Goal: Task Accomplishment & Management: Use online tool/utility

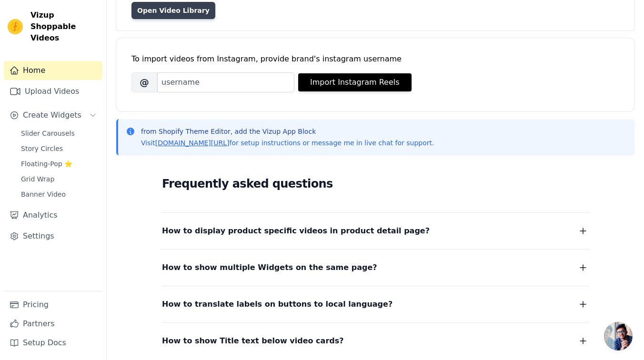
scroll to position [174, 0]
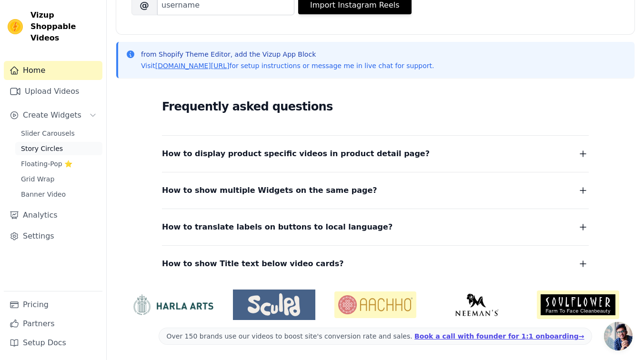
click at [48, 144] on span "Story Circles" at bounding box center [42, 149] width 42 height 10
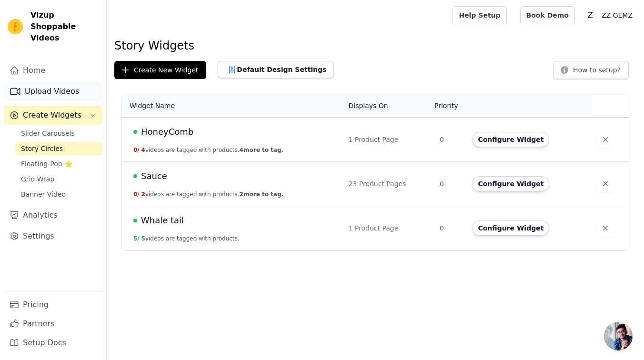
click at [55, 88] on link "Upload Videos" at bounding box center [53, 91] width 99 height 19
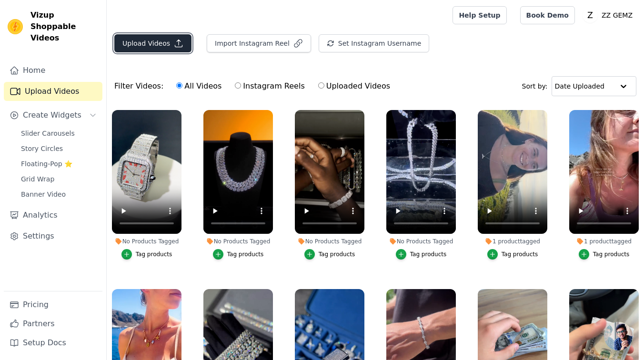
click at [175, 45] on icon "button" at bounding box center [178, 43] width 7 height 7
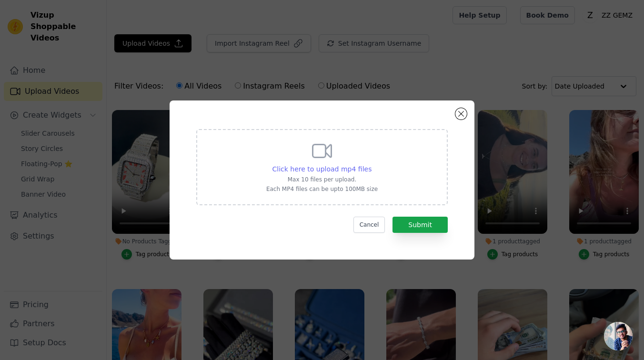
click at [310, 169] on span "Click here to upload mp4 files" at bounding box center [321, 169] width 99 height 8
click at [371, 164] on input "Click here to upload mp4 files Max 10 files per upload. Each MP4 files can be u…" at bounding box center [371, 164] width 0 height 0
type input "C:\fakepath\6 Test.mp4"
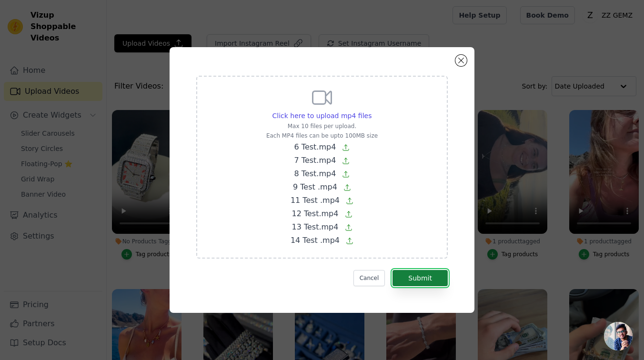
click at [436, 279] on button "Submit" at bounding box center [419, 278] width 55 height 16
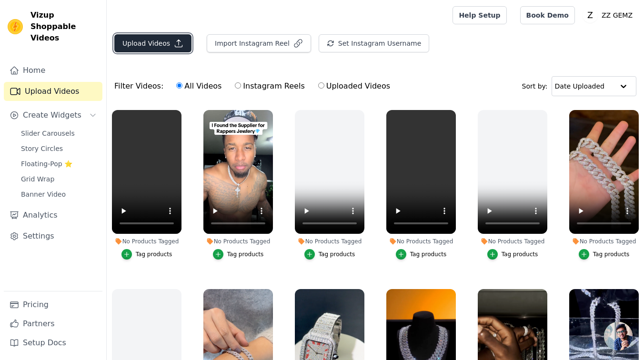
click at [177, 43] on icon "button" at bounding box center [179, 44] width 10 height 10
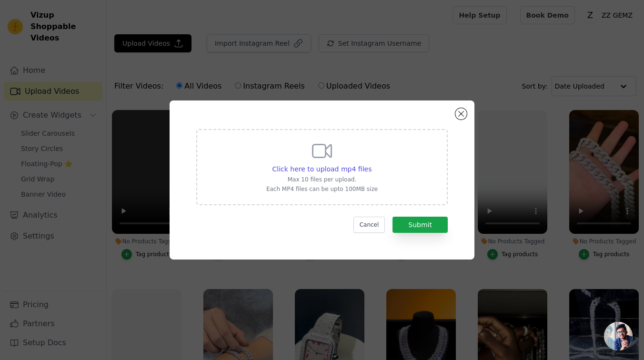
click at [328, 162] on icon at bounding box center [321, 150] width 23 height 23
click at [371, 164] on input "Click here to upload mp4 files Max 10 files per upload. Each MP4 files can be u…" at bounding box center [371, 164] width 0 height 0
type input "C:\fakepath\82dda039d73749b88eb39676518e29472fe8006994774c0291fdd6784a06cd11.mp4"
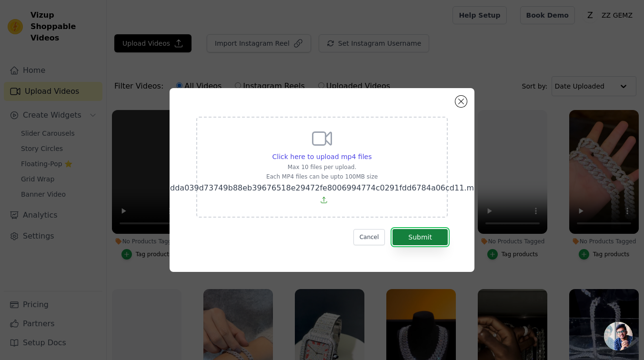
click at [433, 231] on button "Submit" at bounding box center [419, 237] width 55 height 16
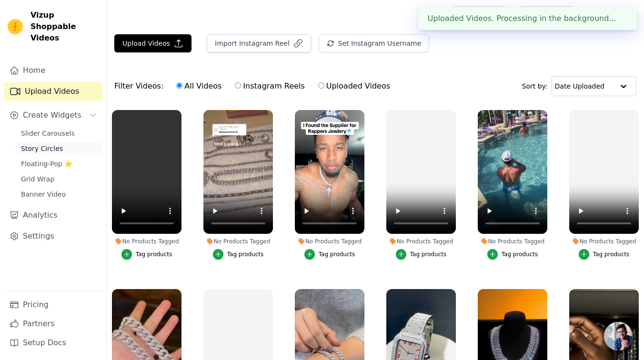
click at [58, 144] on span "Story Circles" at bounding box center [42, 149] width 42 height 10
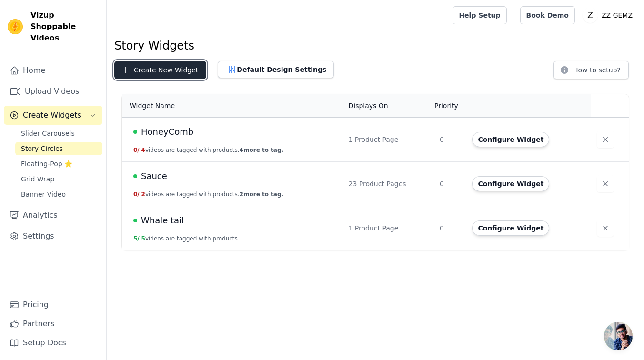
click at [184, 67] on button "Create New Widget" at bounding box center [160, 70] width 92 height 18
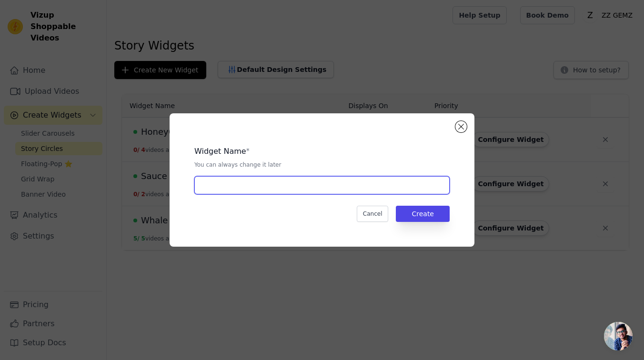
click at [278, 185] on input "text" at bounding box center [321, 185] width 255 height 18
type input "U"
type input "Cuban Link Necklace"
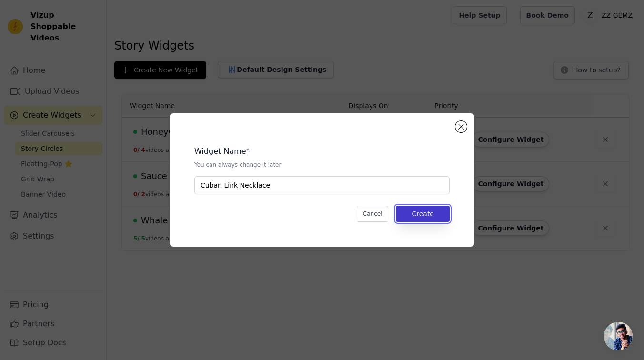
click at [434, 211] on button "Create" at bounding box center [423, 214] width 54 height 16
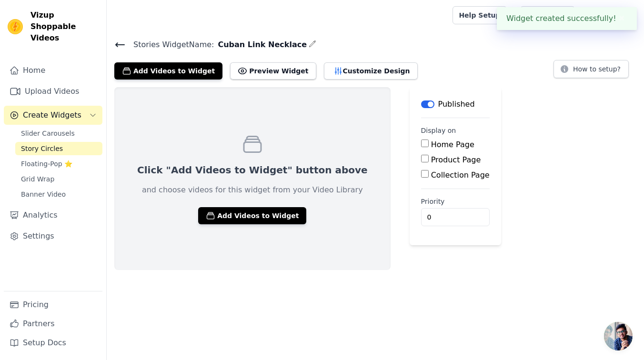
click at [287, 210] on div "Click "Add Videos to Widget" button above and choose videos for this widget fro…" at bounding box center [252, 178] width 276 height 183
click at [251, 210] on button "Add Videos to Widget" at bounding box center [252, 215] width 108 height 17
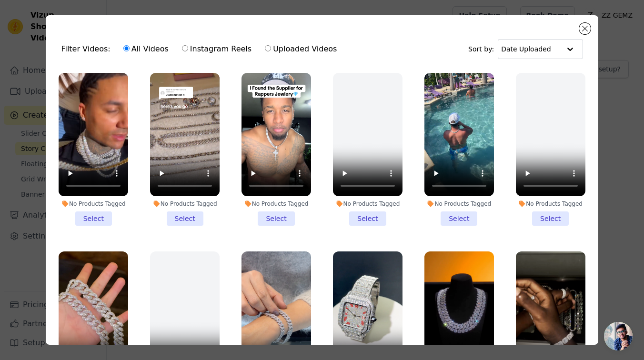
click at [88, 222] on li "No Products Tagged Select" at bounding box center [94, 149] width 70 height 153
click at [0, 0] on input "No Products Tagged Select" at bounding box center [0, 0] width 0 height 0
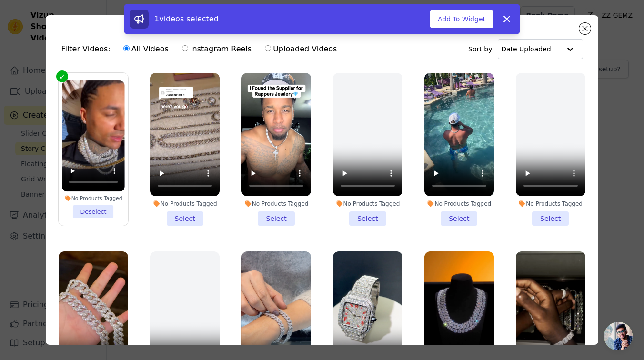
scroll to position [12, 0]
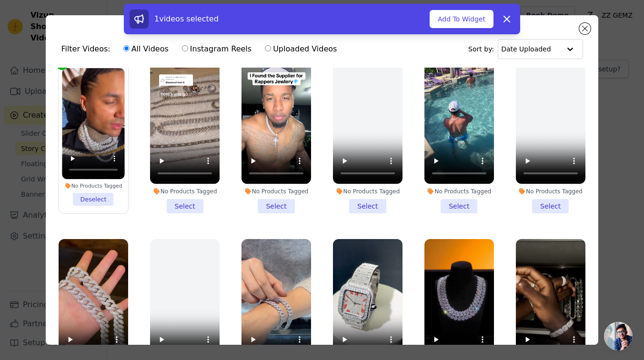
click at [466, 210] on li "No Products Tagged Select" at bounding box center [459, 136] width 70 height 153
click at [0, 0] on input "No Products Tagged Select" at bounding box center [0, 0] width 0 height 0
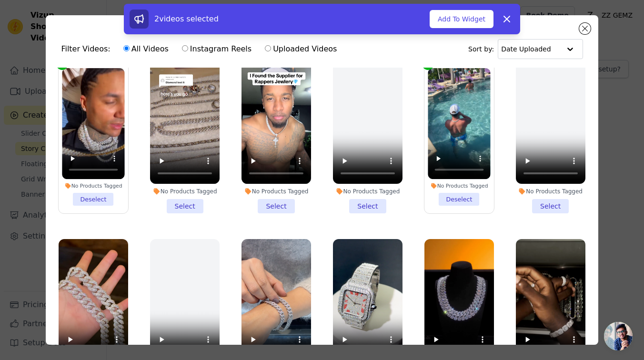
click at [188, 208] on li "No Products Tagged Select" at bounding box center [185, 136] width 70 height 153
click at [0, 0] on input "No Products Tagged Select" at bounding box center [0, 0] width 0 height 0
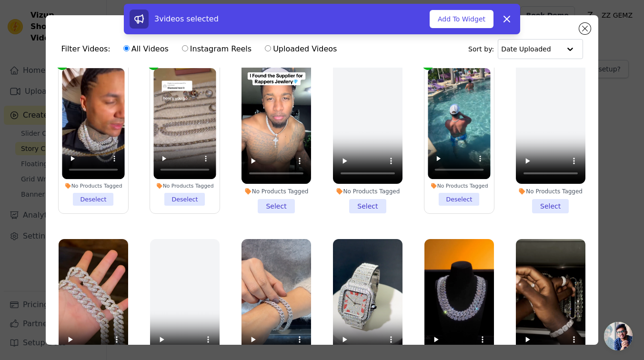
click at [261, 206] on li "No Products Tagged Select" at bounding box center [276, 136] width 70 height 153
click at [0, 0] on input "No Products Tagged Select" at bounding box center [0, 0] width 0 height 0
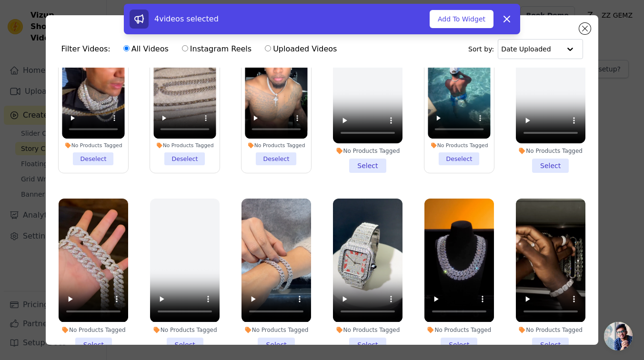
scroll to position [71, 0]
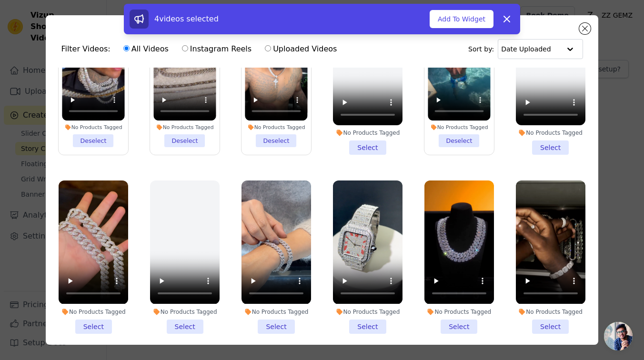
click at [94, 327] on li "No Products Tagged Select" at bounding box center [94, 256] width 70 height 153
click at [0, 0] on input "No Products Tagged Select" at bounding box center [0, 0] width 0 height 0
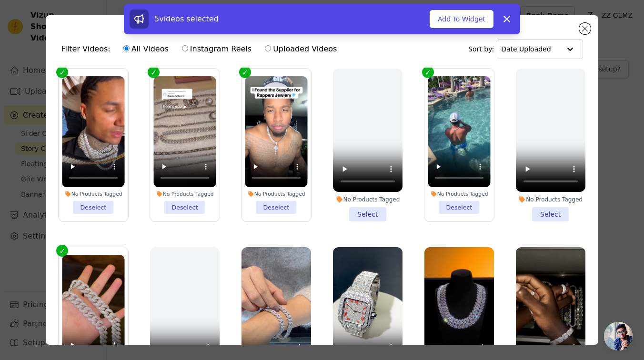
scroll to position [0, 0]
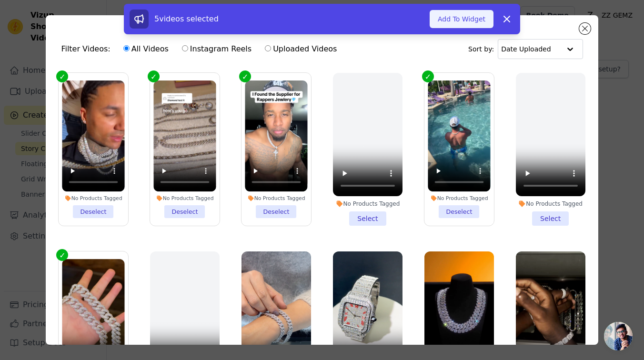
click at [476, 23] on button "Add To Widget" at bounding box center [461, 19] width 64 height 18
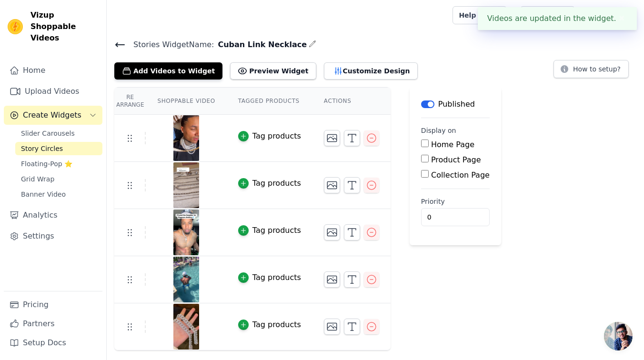
click at [447, 162] on label "Product Page" at bounding box center [456, 159] width 50 height 9
click at [428, 162] on input "Product Page" at bounding box center [425, 159] width 8 height 8
checkbox input "true"
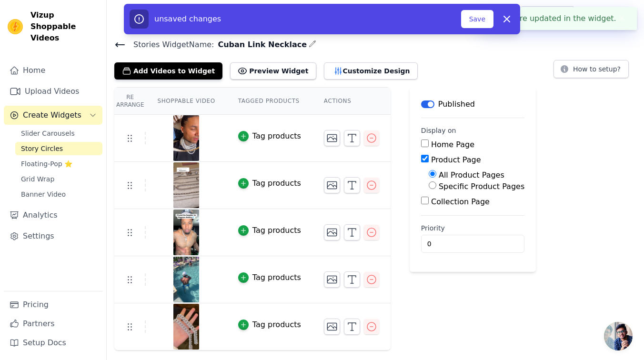
click at [448, 184] on label "Specific Product Pages" at bounding box center [481, 186] width 86 height 9
click at [436, 184] on input "Specific Product Pages" at bounding box center [432, 185] width 8 height 8
radio input "true"
click at [445, 209] on button "Select Products" at bounding box center [460, 208] width 64 height 16
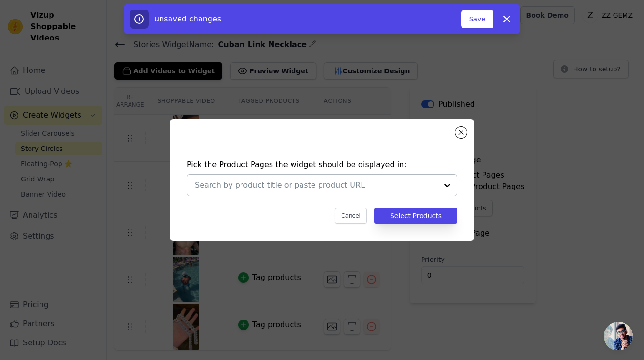
click at [361, 192] on div at bounding box center [316, 185] width 243 height 21
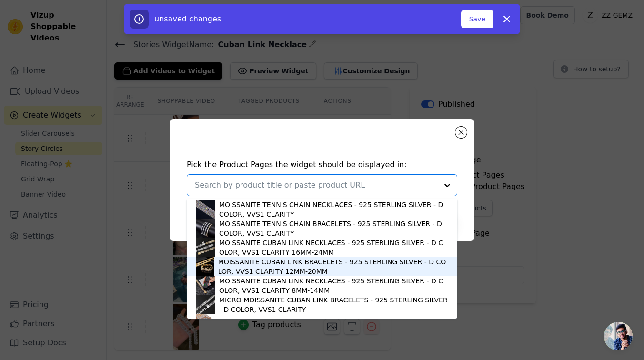
scroll to position [24, 0]
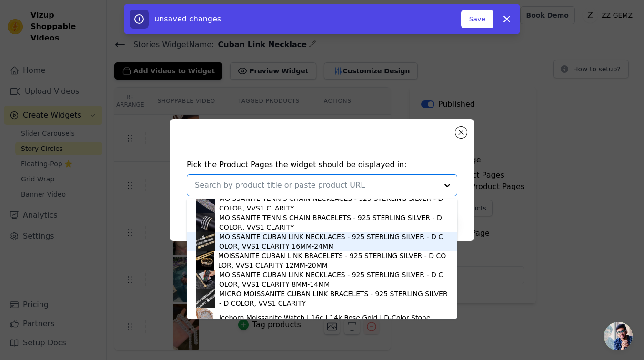
click at [328, 243] on div "MOISSANITE CUBAN LINK NECKLACES - 925 STERLING SILVER - D COLOR, VVS1 CLARITY 1…" at bounding box center [333, 241] width 228 height 19
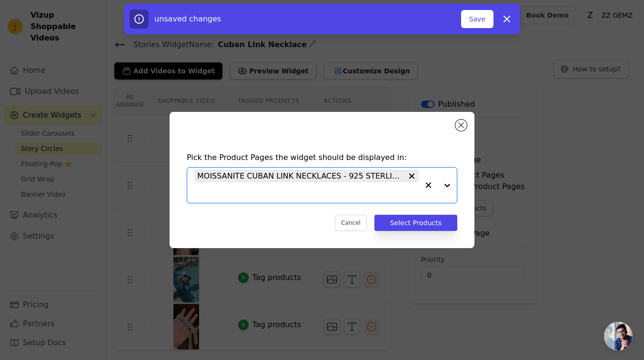
click at [373, 189] on input "text" at bounding box center [307, 192] width 224 height 11
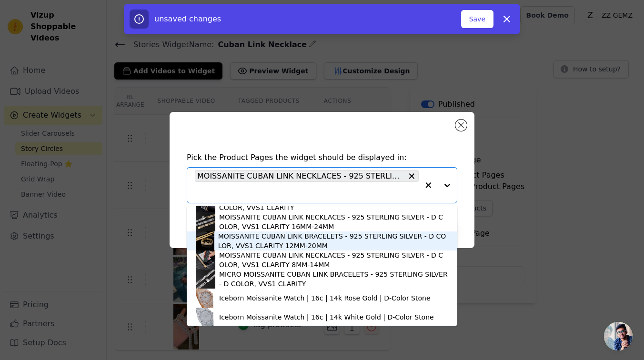
scroll to position [45, 0]
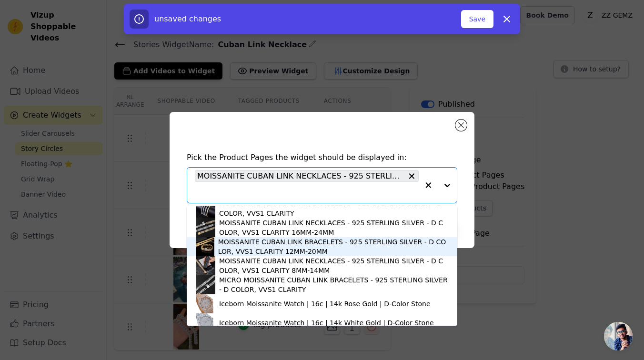
click at [312, 250] on div "MOISSANITE CUBAN LINK BRACELETS - 925 STERLING SILVER - D COLOR, VVS1 CLARITY 1…" at bounding box center [332, 246] width 229 height 19
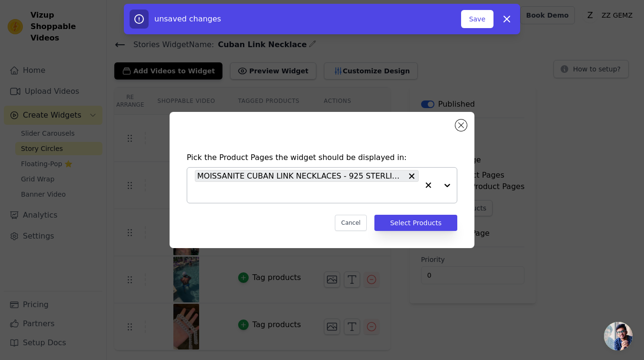
click at [395, 188] on input "text" at bounding box center [307, 192] width 224 height 11
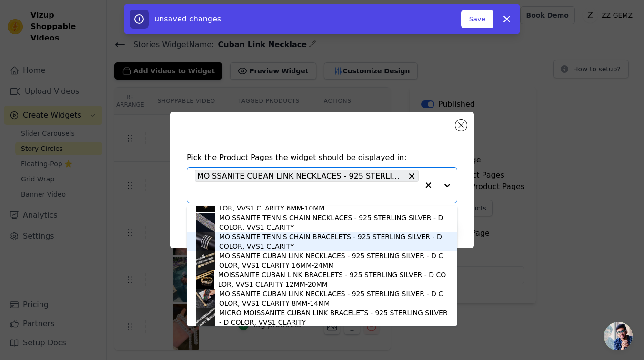
scroll to position [18, 0]
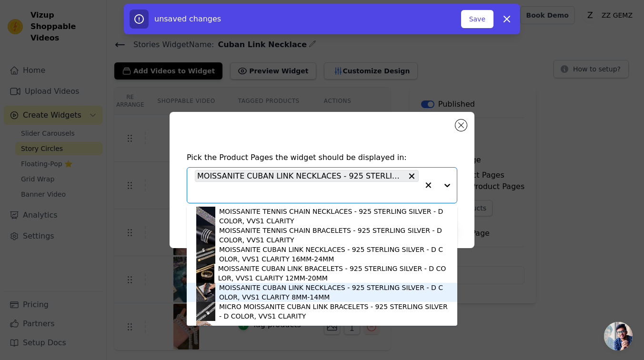
click at [307, 294] on div "MOISSANITE CUBAN LINK NECKLACES - 925 STERLING SILVER - D COLOR, VVS1 CLARITY 8…" at bounding box center [333, 292] width 228 height 19
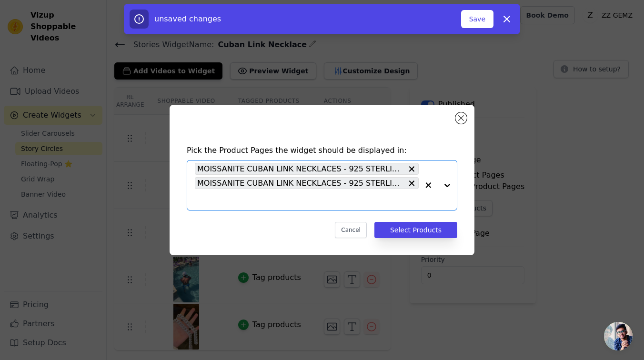
click at [333, 195] on input "text" at bounding box center [307, 199] width 224 height 11
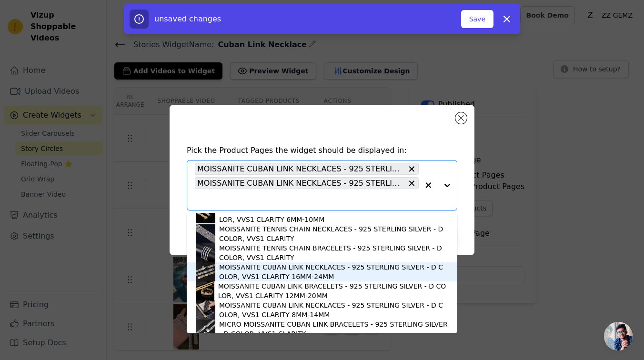
scroll to position [0, 0]
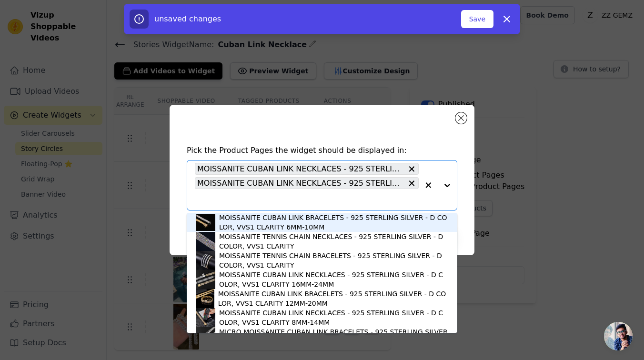
click at [437, 158] on div "Pick the Product Pages the widget should be displayed in: MOISSANITE CUBAN LINK…" at bounding box center [321, 191] width 289 height 112
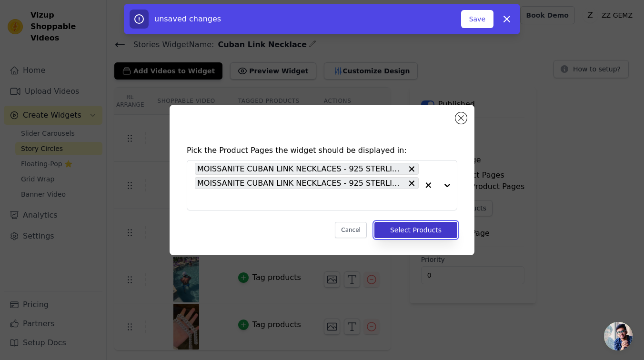
click at [431, 225] on button "Select Products" at bounding box center [415, 230] width 83 height 16
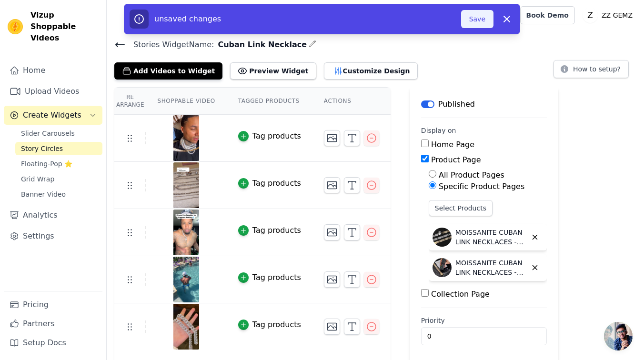
click at [485, 19] on button "Save" at bounding box center [477, 19] width 32 height 18
click at [474, 17] on button "Save" at bounding box center [477, 19] width 32 height 18
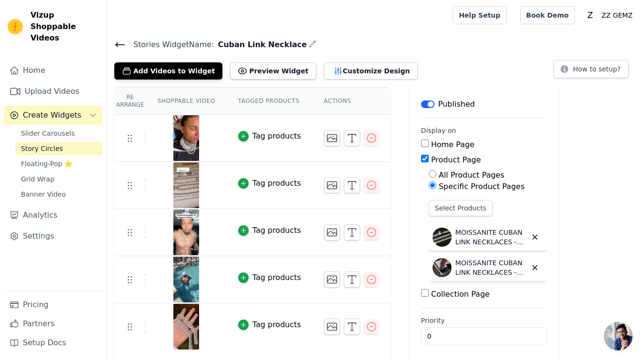
click at [119, 44] on icon at bounding box center [120, 45] width 9 height 4
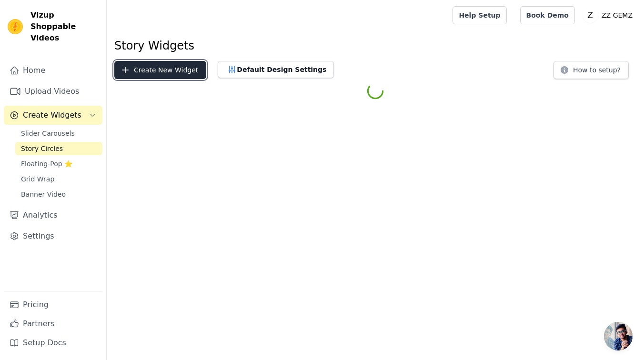
click at [155, 70] on button "Create New Widget" at bounding box center [160, 70] width 92 height 18
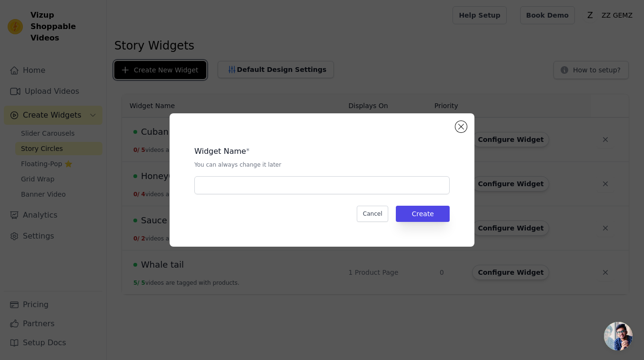
click at [114, 61] on button "Create New Widget" at bounding box center [160, 70] width 92 height 18
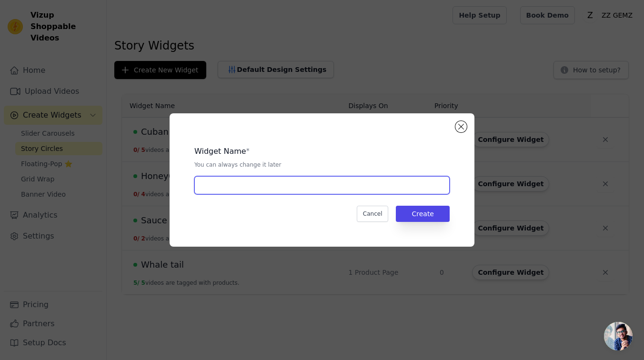
click at [247, 188] on input "text" at bounding box center [321, 185] width 255 height 18
type input "Cuban Link bracelets"
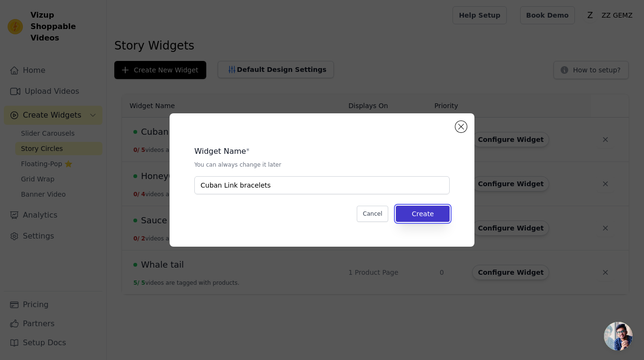
click at [424, 216] on button "Create" at bounding box center [423, 214] width 54 height 16
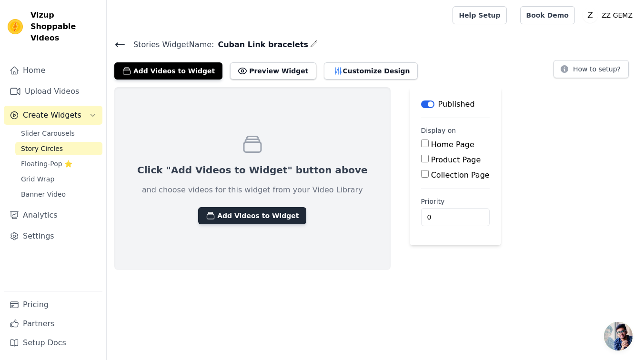
click at [258, 211] on button "Add Videos to Widget" at bounding box center [252, 215] width 108 height 17
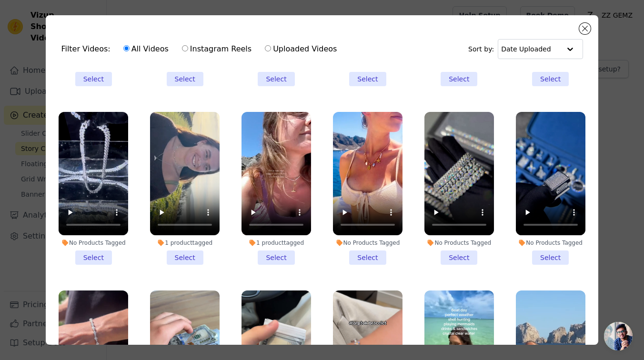
scroll to position [183, 0]
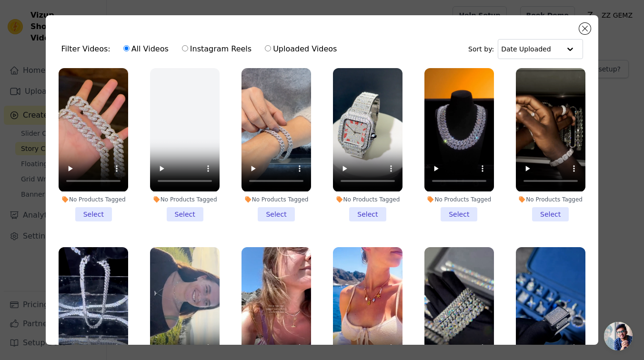
click at [555, 211] on li "No Products Tagged Select" at bounding box center [551, 144] width 70 height 153
click at [0, 0] on input "No Products Tagged Select" at bounding box center [0, 0] width 0 height 0
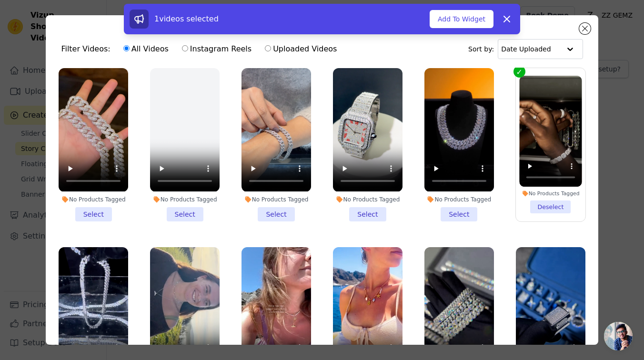
click at [271, 216] on li "No Products Tagged Select" at bounding box center [276, 144] width 70 height 153
click at [0, 0] on input "No Products Tagged Select" at bounding box center [0, 0] width 0 height 0
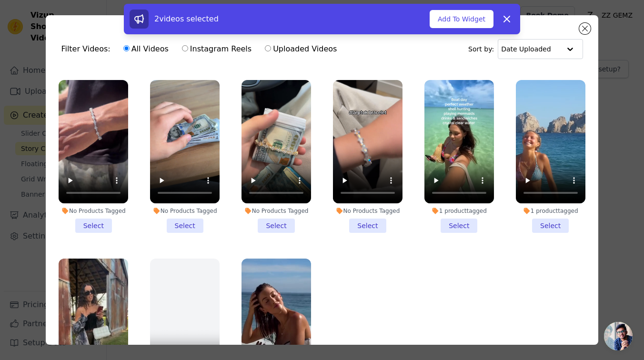
scroll to position [564, 0]
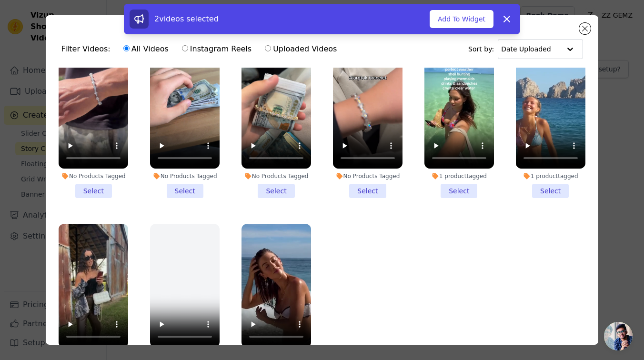
click at [89, 188] on li "No Products Tagged Select" at bounding box center [94, 121] width 70 height 153
click at [0, 0] on input "No Products Tagged Select" at bounding box center [0, 0] width 0 height 0
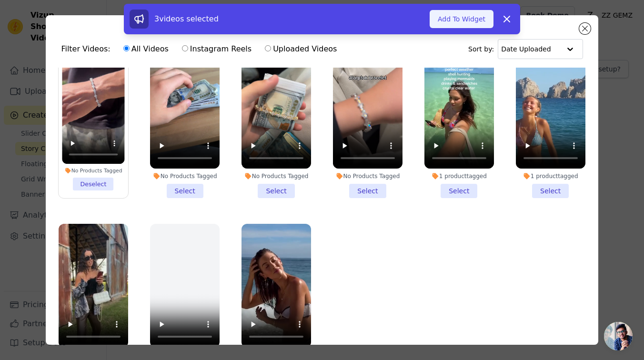
click at [472, 22] on button "Add To Widget" at bounding box center [461, 19] width 64 height 18
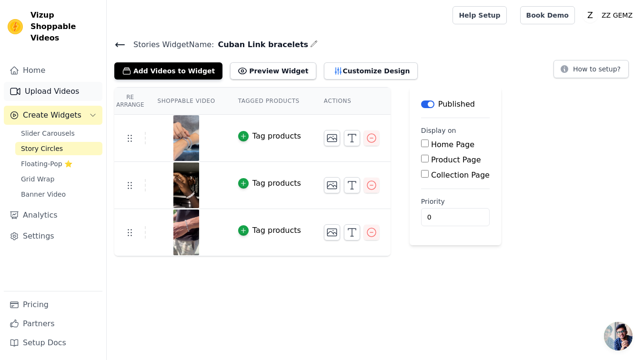
click at [58, 82] on link "Upload Videos" at bounding box center [53, 91] width 99 height 19
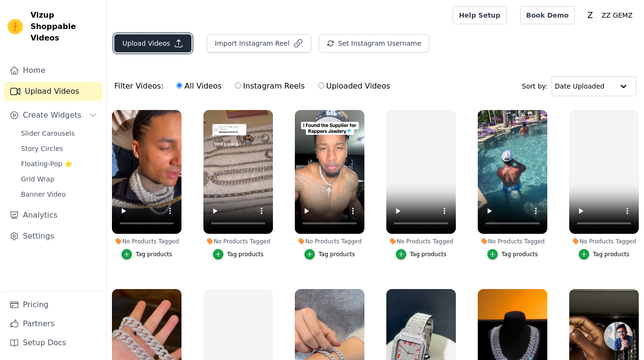
click at [159, 51] on button "Upload Videos" at bounding box center [152, 43] width 77 height 18
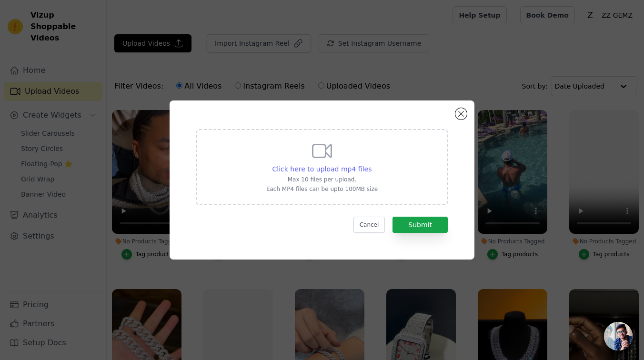
click at [334, 170] on span "Click here to upload mp4 files" at bounding box center [321, 169] width 99 height 8
click at [371, 164] on input "Click here to upload mp4 files Max 10 files per upload. Each MP4 files can be u…" at bounding box center [371, 164] width 0 height 0
type input "C:\fakepath\Great Bracelet Video.mp4"
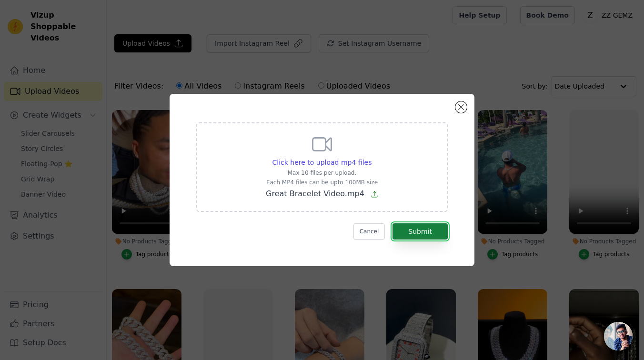
click at [431, 233] on button "Submit" at bounding box center [419, 231] width 55 height 16
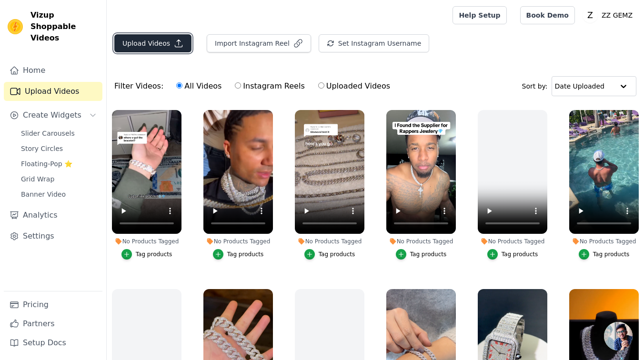
click at [146, 46] on button "Upload Videos" at bounding box center [152, 43] width 77 height 18
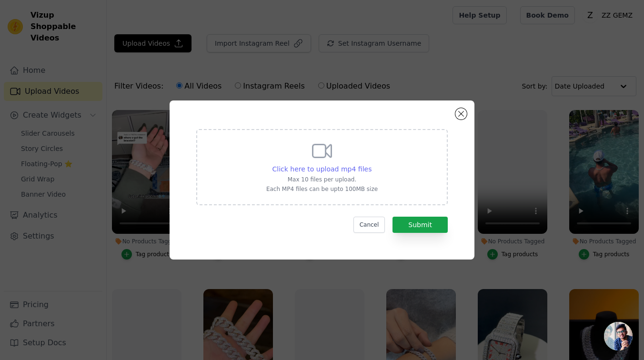
click at [329, 165] on span "Click here to upload mp4 files" at bounding box center [321, 169] width 99 height 8
click at [371, 164] on input "Click here to upload mp4 files Max 10 files per upload. Each MP4 files can be u…" at bounding box center [371, 164] width 0 height 0
type input "C:\fakepath\Testimoni.mp4"
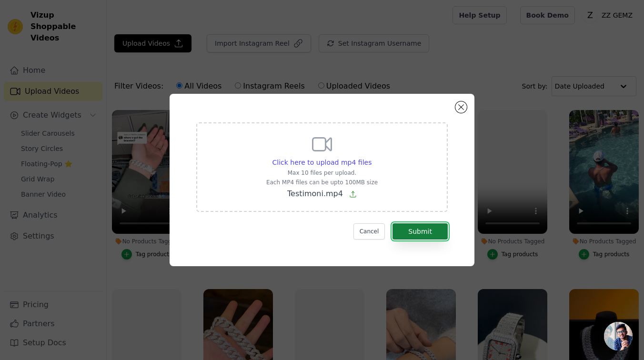
click at [434, 231] on button "Submit" at bounding box center [419, 231] width 55 height 16
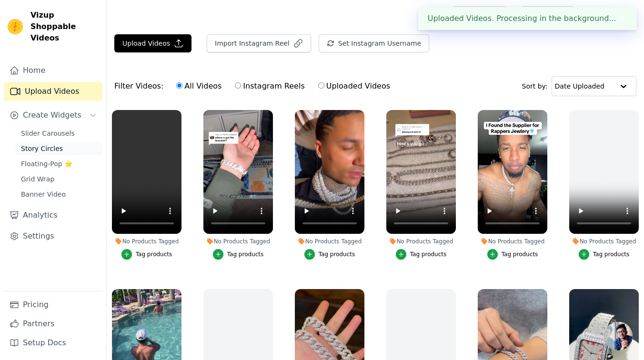
click at [57, 144] on span "Story Circles" at bounding box center [42, 149] width 42 height 10
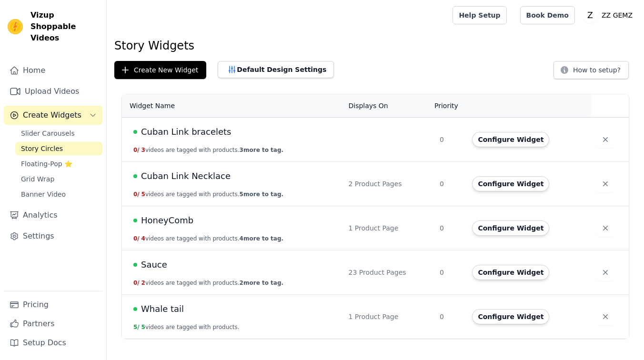
click at [165, 136] on span "Cuban Link bracelets" at bounding box center [186, 131] width 90 height 13
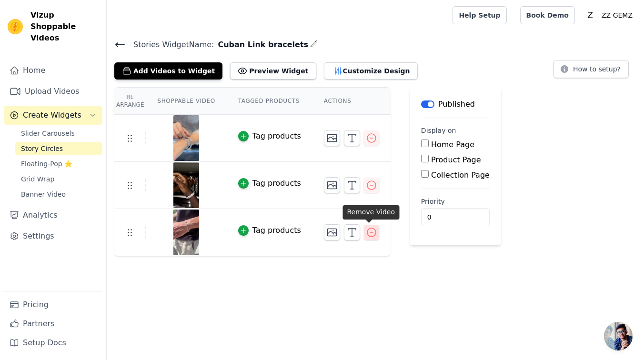
click at [364, 236] on button "button" at bounding box center [371, 232] width 15 height 15
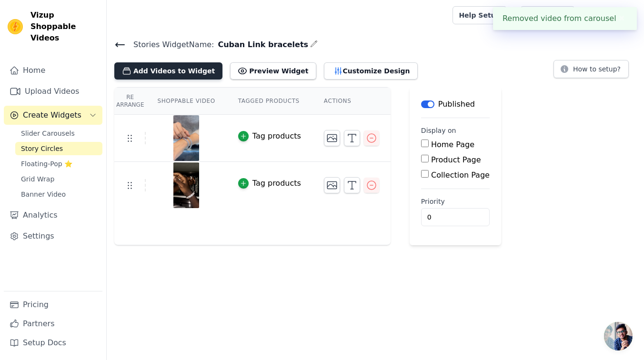
click at [168, 62] on button "Add Videos to Widget" at bounding box center [168, 70] width 108 height 17
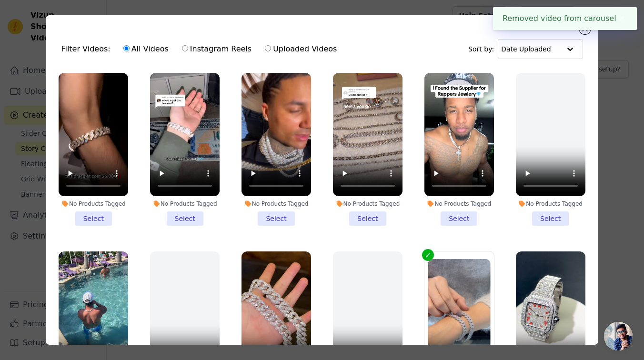
click at [190, 222] on li "No Products Tagged Select" at bounding box center [185, 149] width 70 height 153
click at [0, 0] on input "No Products Tagged Select" at bounding box center [0, 0] width 0 height 0
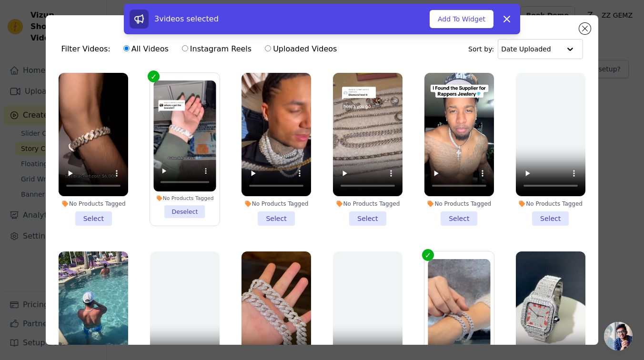
click at [98, 216] on li "No Products Tagged Select" at bounding box center [94, 149] width 70 height 153
click at [0, 0] on input "No Products Tagged Select" at bounding box center [0, 0] width 0 height 0
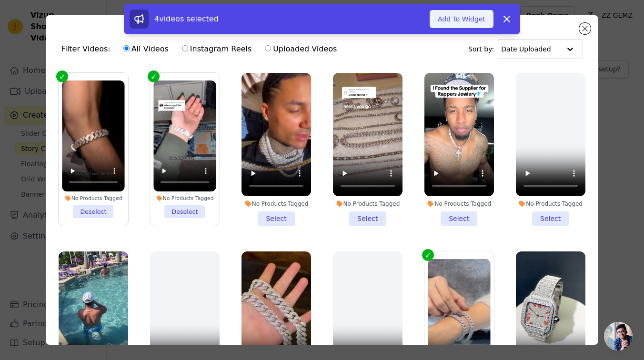
click at [443, 23] on button "Add To Widget" at bounding box center [461, 19] width 64 height 18
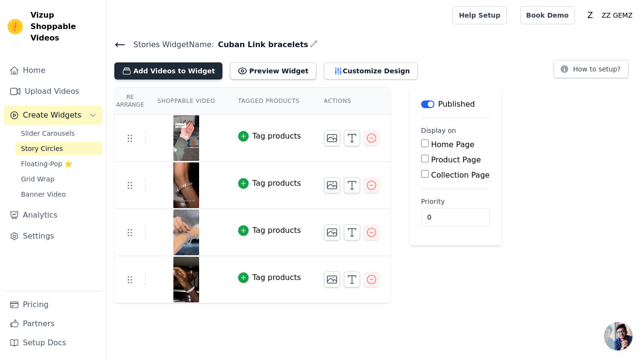
click at [157, 71] on button "Add Videos to Widget" at bounding box center [168, 70] width 108 height 17
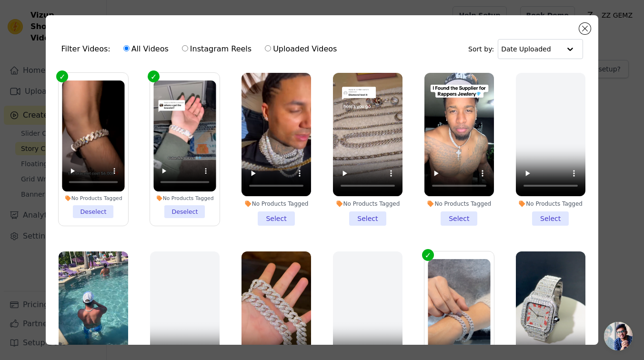
click at [593, 28] on div "Filter Videos: All Videos Instagram Reels Uploaded Videos Sort by: Date Uploade…" at bounding box center [322, 179] width 552 height 329
click at [581, 27] on button "Close modal" at bounding box center [584, 28] width 11 height 11
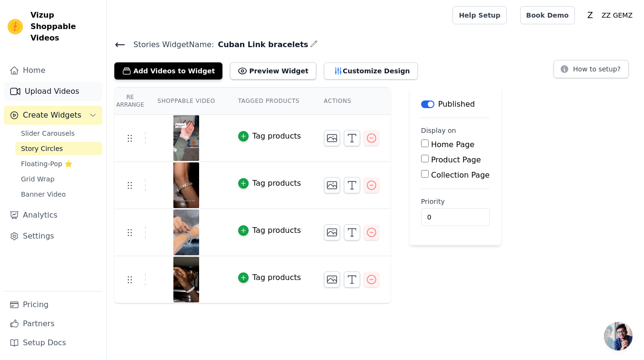
click at [66, 85] on link "Upload Videos" at bounding box center [53, 91] width 99 height 19
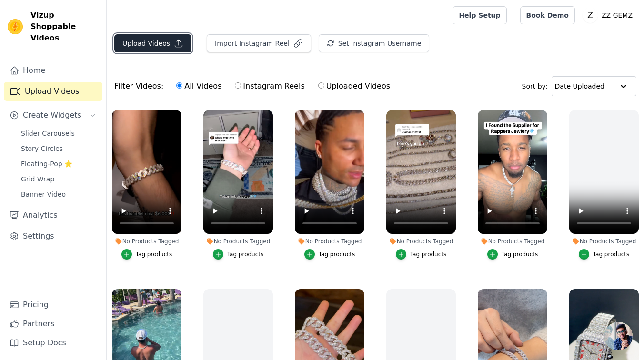
click at [139, 45] on button "Upload Videos" at bounding box center [152, 43] width 77 height 18
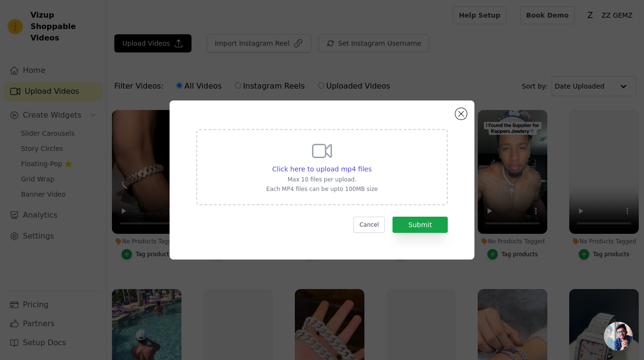
click at [305, 181] on p "Max 10 files per upload." at bounding box center [321, 180] width 111 height 8
click at [371, 164] on input "Click here to upload mp4 files Max 10 files per upload. Each MP4 files can be u…" at bounding box center [371, 164] width 0 height 0
type input "C:\fakepath\Bracelets .mp4"
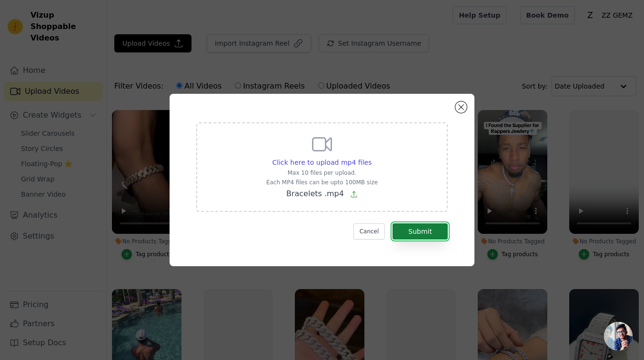
click at [431, 227] on button "Submit" at bounding box center [419, 231] width 55 height 16
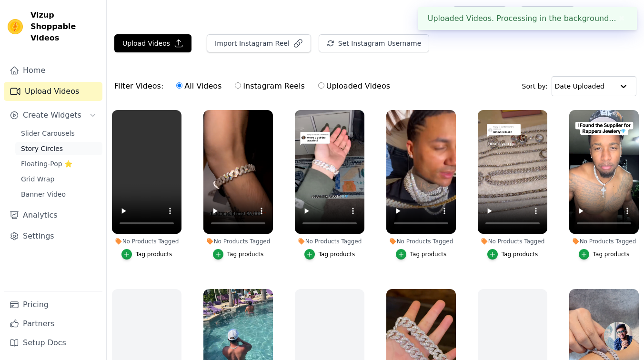
click at [59, 144] on span "Story Circles" at bounding box center [42, 149] width 42 height 10
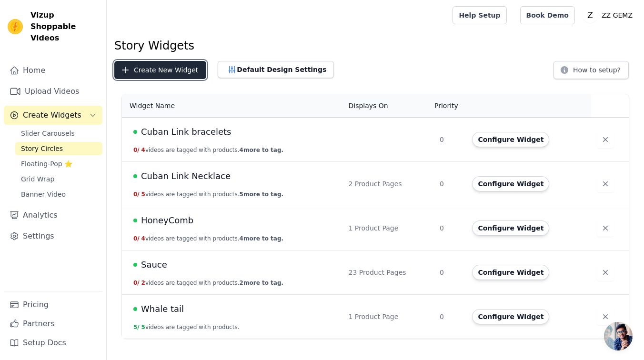
click at [155, 75] on button "Create New Widget" at bounding box center [160, 70] width 92 height 18
click at [215, 134] on span "Cuban Link bracelets" at bounding box center [186, 131] width 90 height 13
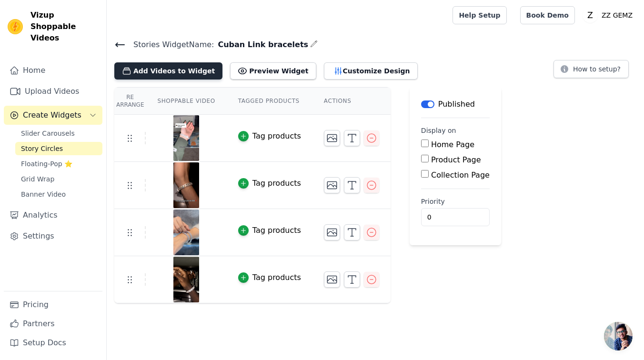
click at [139, 68] on button "Add Videos to Widget" at bounding box center [168, 70] width 108 height 17
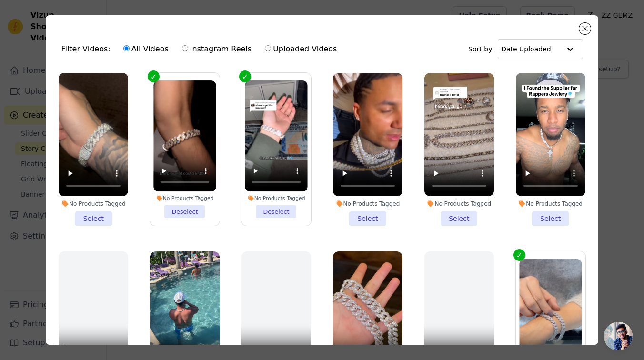
click at [86, 219] on li "No Products Tagged Select" at bounding box center [94, 149] width 70 height 153
click at [0, 0] on input "No Products Tagged Select" at bounding box center [0, 0] width 0 height 0
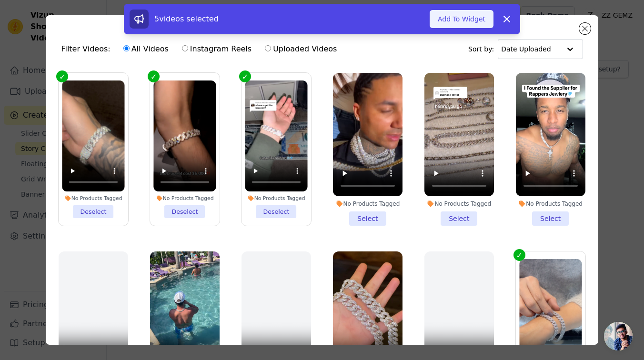
click at [467, 23] on button "Add To Widget" at bounding box center [461, 19] width 64 height 18
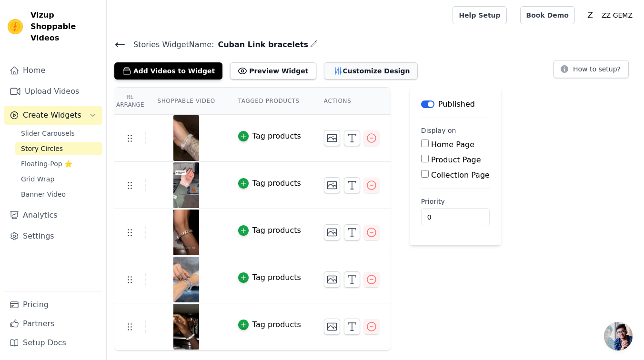
click at [328, 72] on button "Customize Design" at bounding box center [371, 70] width 94 height 17
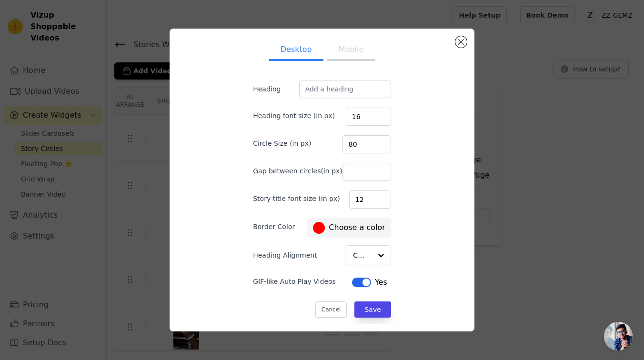
click at [340, 47] on button "Mobile" at bounding box center [351, 50] width 48 height 21
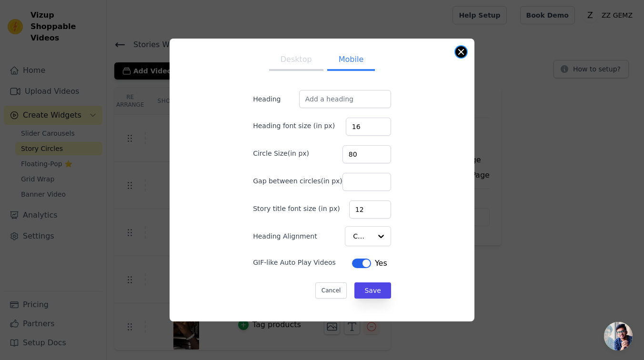
click at [461, 52] on button "Close modal" at bounding box center [460, 51] width 11 height 11
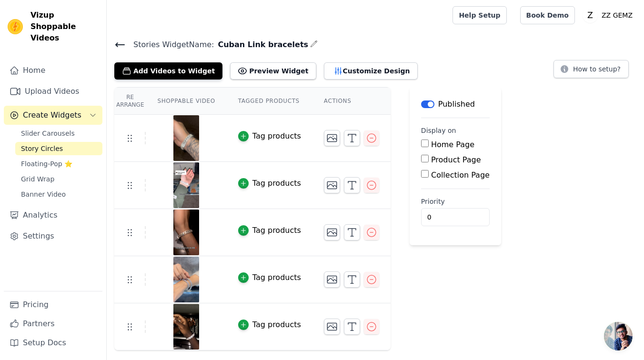
click at [422, 162] on div "Product Page" at bounding box center [455, 159] width 69 height 11
click at [423, 160] on input "Product Page" at bounding box center [425, 159] width 8 height 8
checkbox input "true"
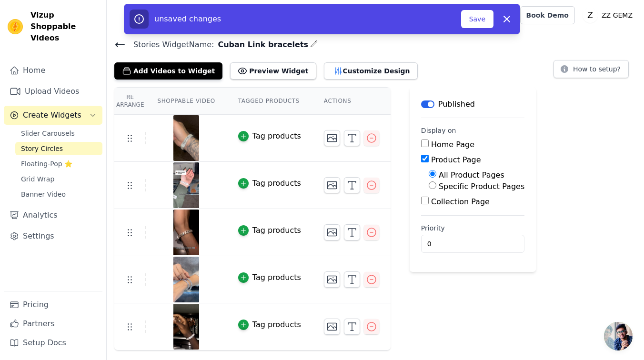
click at [432, 187] on input "Specific Product Pages" at bounding box center [432, 185] width 8 height 8
radio input "true"
click at [437, 203] on button "Select Products" at bounding box center [460, 208] width 64 height 16
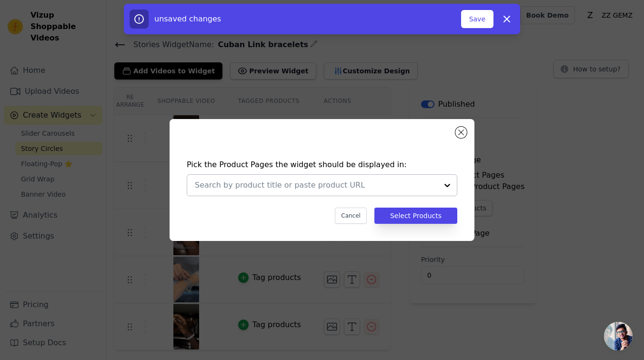
click at [262, 184] on input "text" at bounding box center [316, 184] width 243 height 11
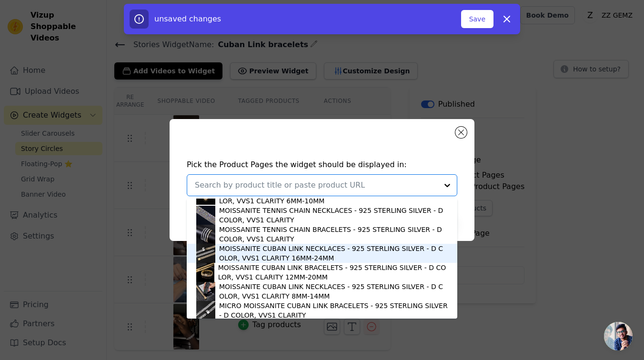
scroll to position [18, 0]
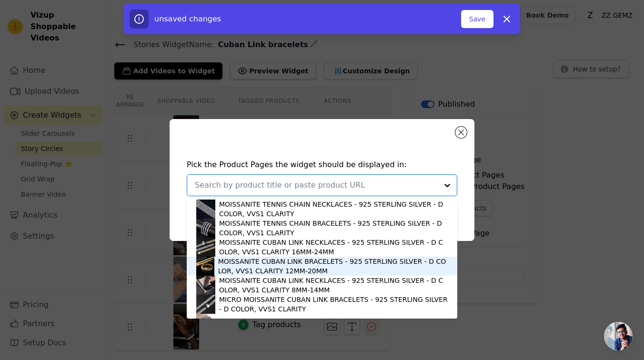
click at [271, 264] on div "MOISSANITE CUBAN LINK BRACELETS - 925 STERLING SILVER - D COLOR, VVS1 CLARITY 1…" at bounding box center [332, 266] width 229 height 19
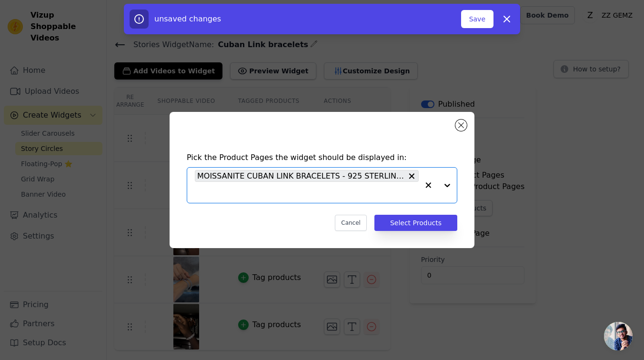
click at [391, 188] on input "text" at bounding box center [307, 192] width 224 height 11
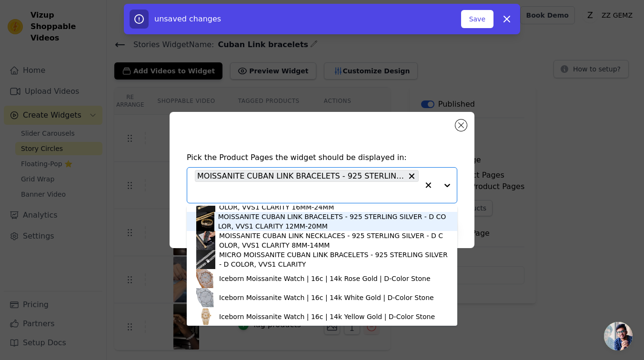
scroll to position [64, 0]
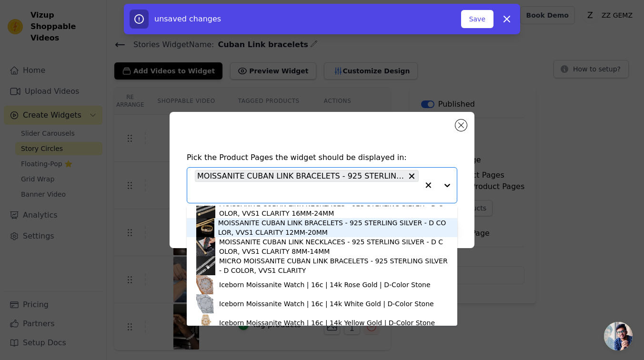
click at [308, 232] on div "MOISSANITE CUBAN LINK BRACELETS - 925 STERLING SILVER - D COLOR, VVS1 CLARITY 1…" at bounding box center [332, 227] width 229 height 19
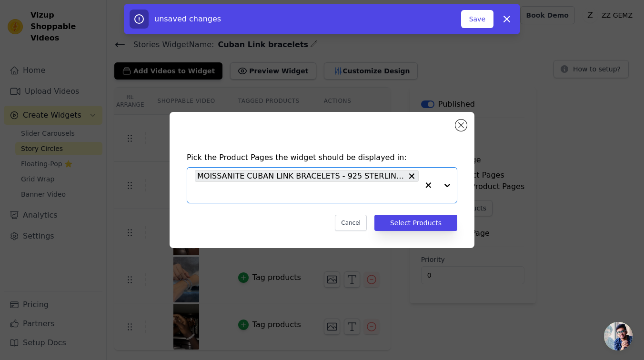
click at [363, 189] on input "text" at bounding box center [307, 192] width 224 height 11
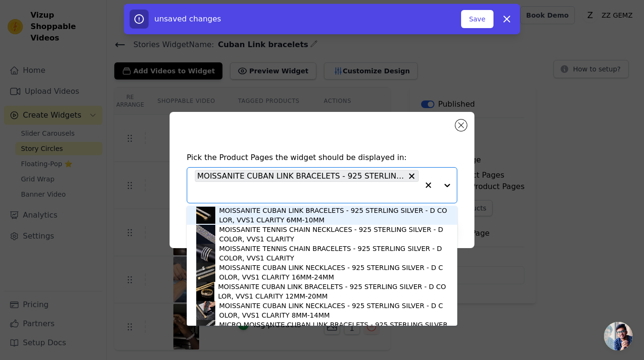
click at [325, 217] on div "MOISSANITE CUBAN LINK BRACELETS - 925 STERLING SILVER - D COLOR, VVS1 CLARITY 6…" at bounding box center [333, 215] width 228 height 19
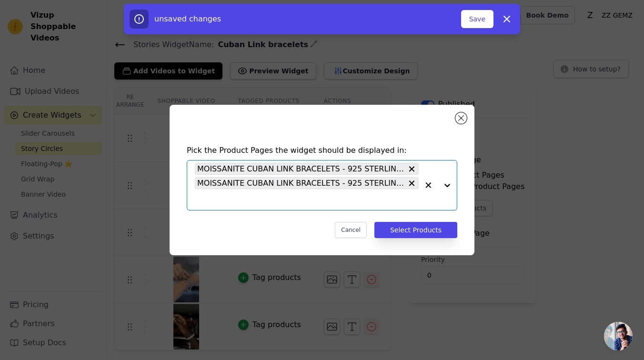
click at [323, 197] on input "text" at bounding box center [307, 199] width 224 height 11
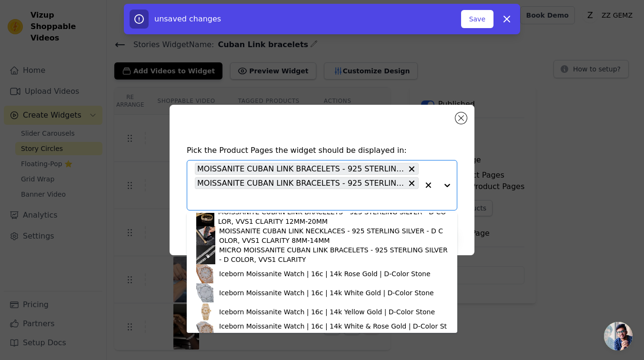
scroll to position [42, 0]
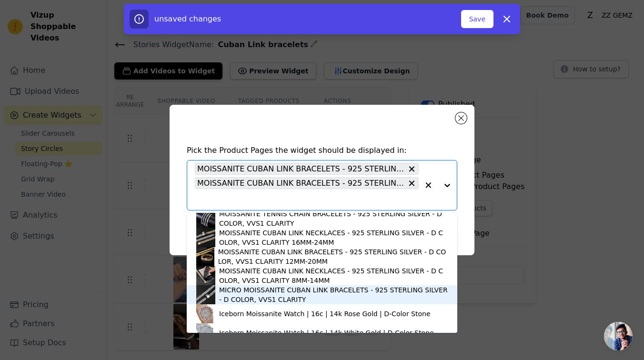
click at [286, 295] on div "MICRO MOISSANITE CUBAN LINK BRACELETS - 925 STERLING SILVER - D COLOR, VVS1 CLA…" at bounding box center [333, 294] width 228 height 19
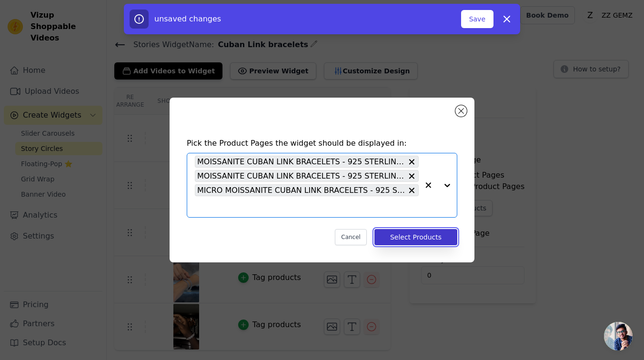
click at [406, 232] on button "Select Products" at bounding box center [415, 237] width 83 height 16
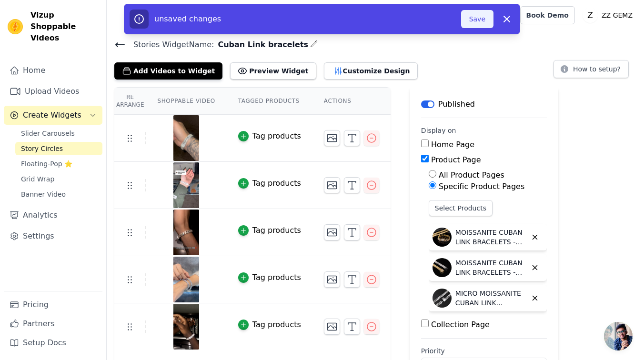
click at [474, 17] on button "Save" at bounding box center [477, 19] width 32 height 18
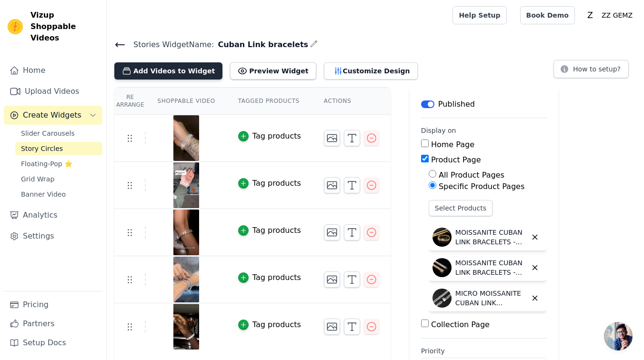
click at [149, 71] on button "Add Videos to Widget" at bounding box center [168, 70] width 108 height 17
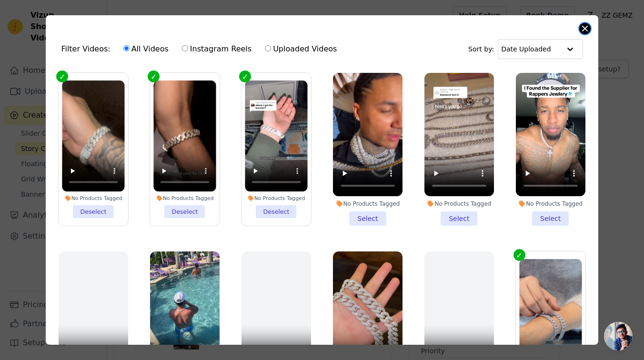
click at [580, 28] on button "Close modal" at bounding box center [584, 28] width 11 height 11
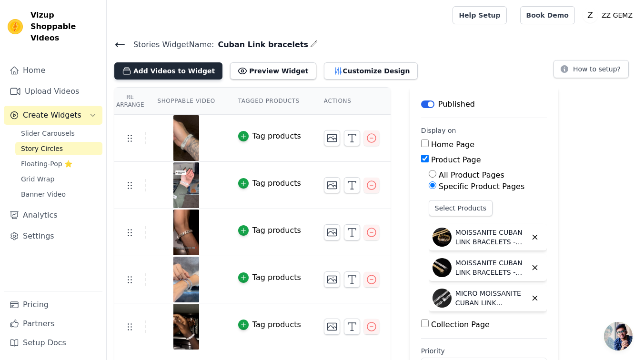
click at [187, 76] on button "Add Videos to Widget" at bounding box center [168, 70] width 108 height 17
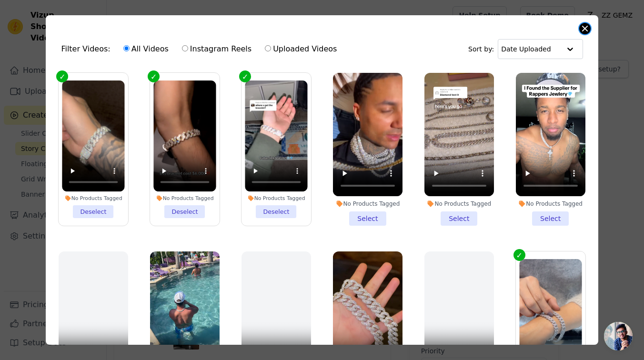
click at [583, 29] on button "Close modal" at bounding box center [584, 28] width 11 height 11
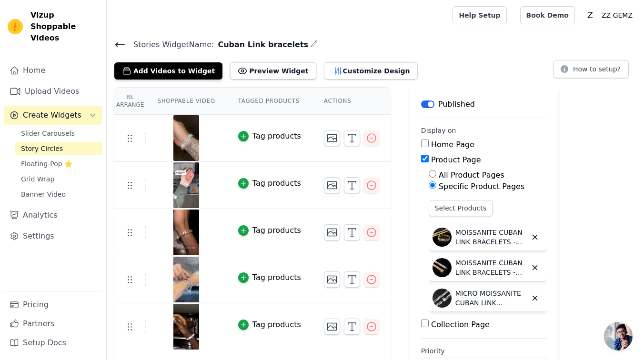
click at [118, 41] on icon at bounding box center [119, 44] width 11 height 11
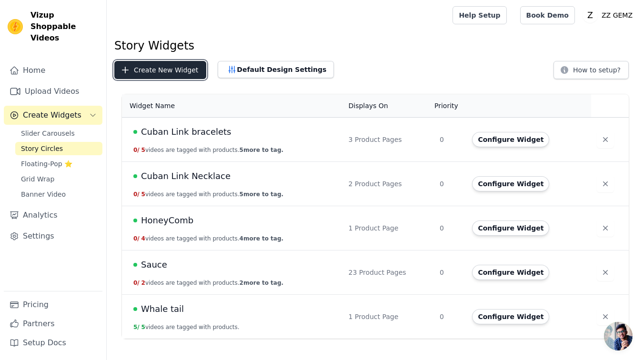
click at [169, 68] on button "Create New Widget" at bounding box center [160, 70] width 92 height 18
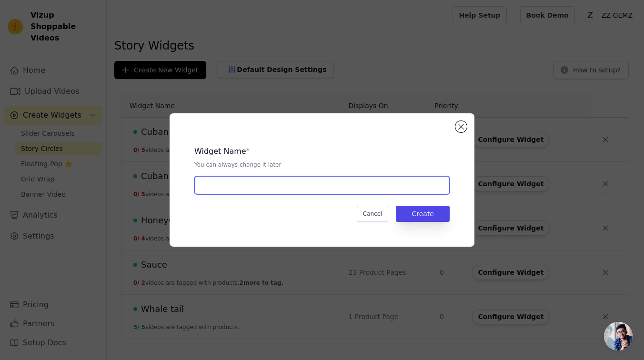
click at [337, 188] on input "text" at bounding box center [321, 185] width 255 height 18
click at [387, 184] on input "Tennis Chain" at bounding box center [321, 185] width 255 height 18
type input "Tennis Chain Bracelet"
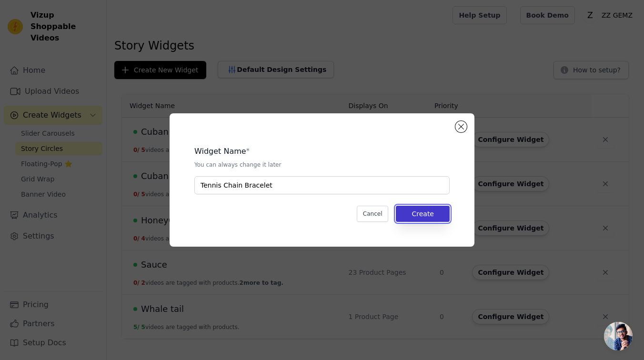
click at [399, 211] on button "Create" at bounding box center [423, 214] width 54 height 16
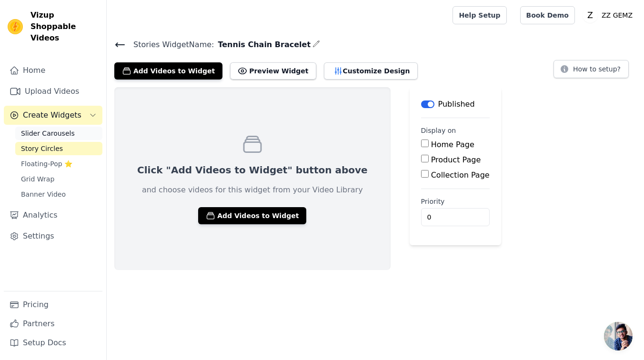
click at [60, 127] on link "Slider Carousels" at bounding box center [58, 133] width 87 height 13
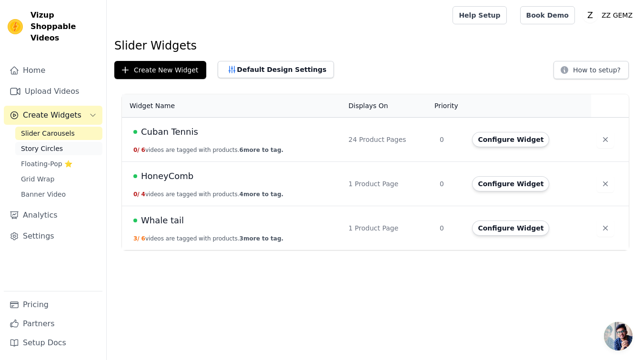
click at [72, 142] on link "Story Circles" at bounding box center [58, 148] width 87 height 13
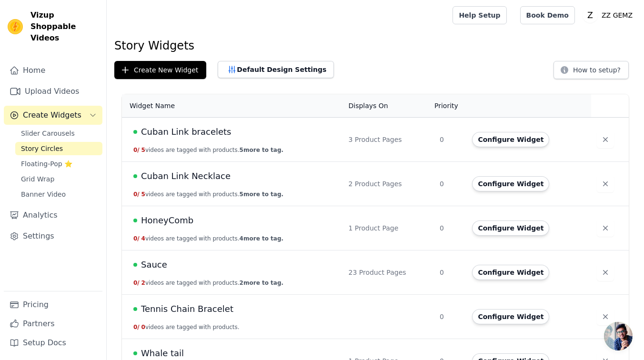
scroll to position [27, 0]
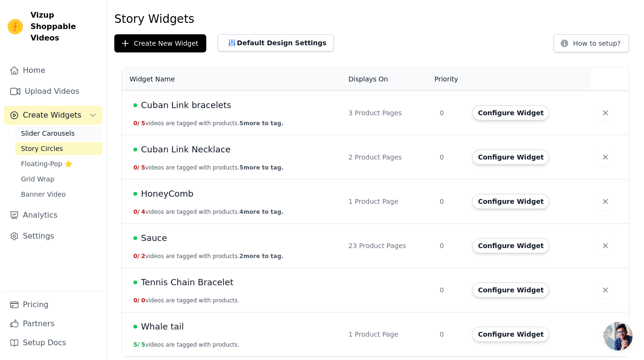
click at [44, 129] on span "Slider Carousels" at bounding box center [48, 134] width 54 height 10
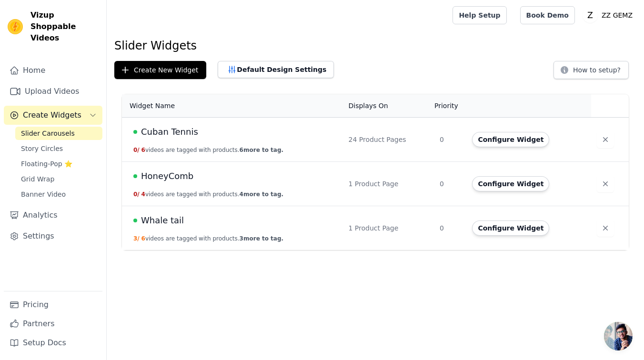
click at [494, 147] on td "Configure Widget" at bounding box center [528, 140] width 124 height 44
click at [496, 145] on button "Configure Widget" at bounding box center [510, 139] width 77 height 15
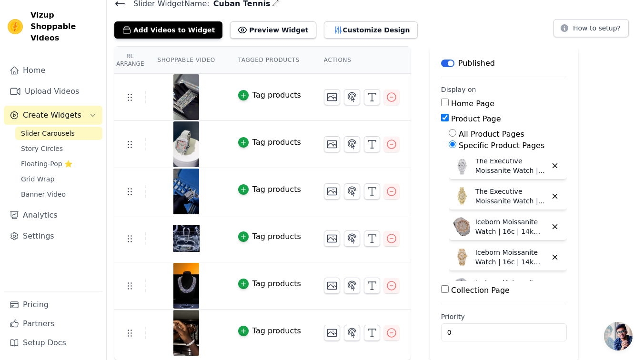
scroll to position [633, 0]
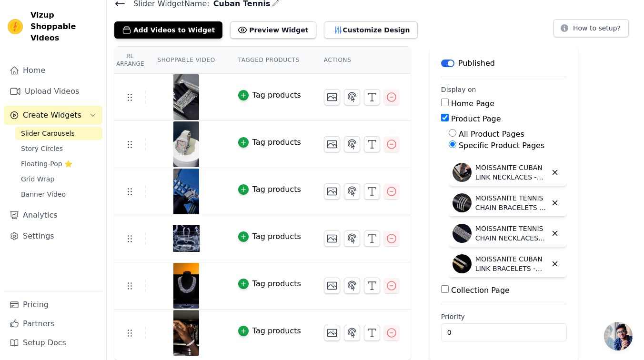
click at [536, 281] on div "Home Page Product Page All Product Pages Specific Product Pages Select Products…" at bounding box center [504, 197] width 126 height 198
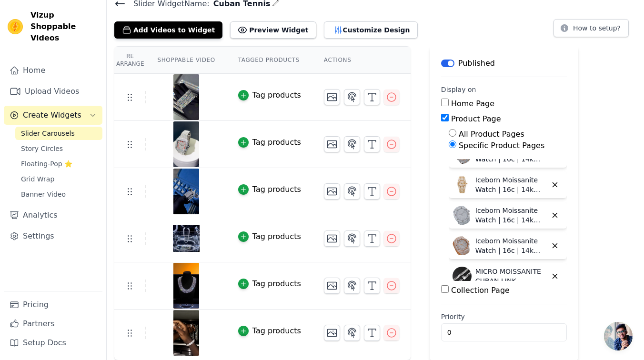
scroll to position [520, 0]
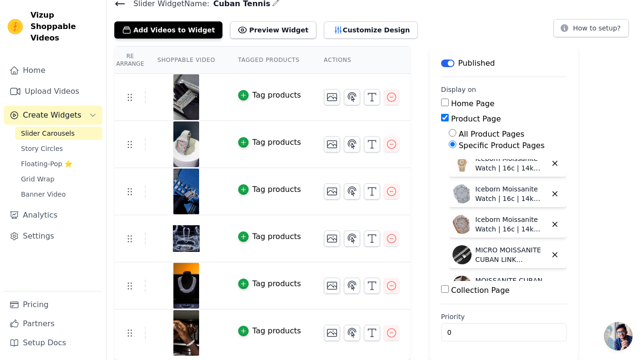
click at [520, 257] on p "MICRO MOISSANITE CUBAN LINK BRACELETS - 925 STERLING SILVER - D COLOR, VVS1 CLA…" at bounding box center [510, 254] width 71 height 19
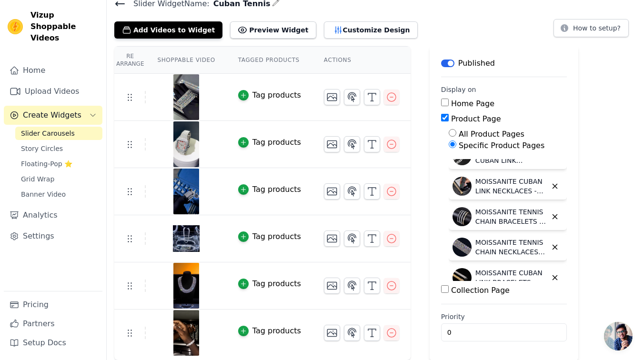
scroll to position [633, 0]
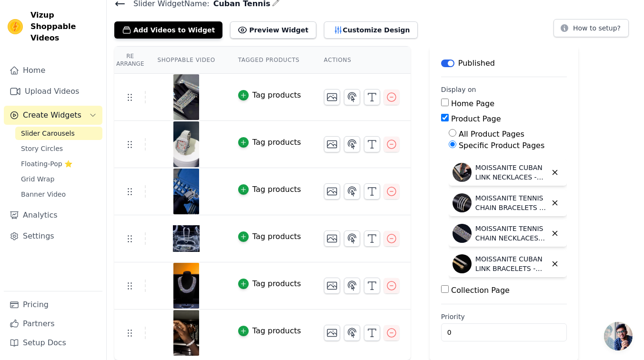
click at [511, 263] on p "MOISSANITE CUBAN LINK BRACELETS - 925 STERLING SILVER - D COLOR, VVS1 CLARITY 6…" at bounding box center [510, 263] width 71 height 19
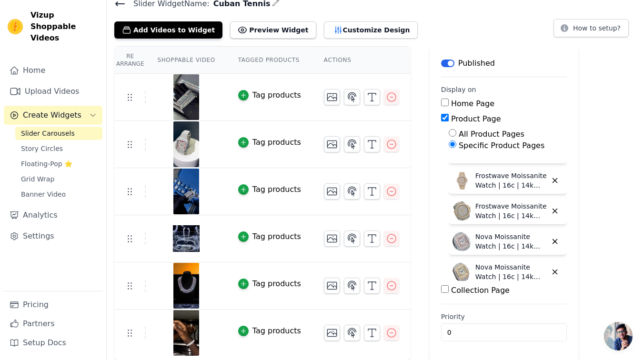
scroll to position [0, 0]
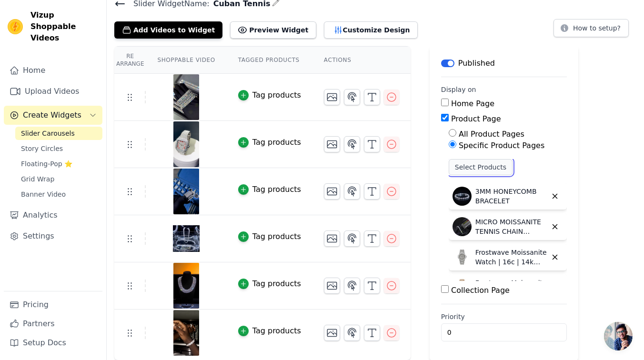
click at [492, 170] on button "Select Products" at bounding box center [480, 167] width 64 height 16
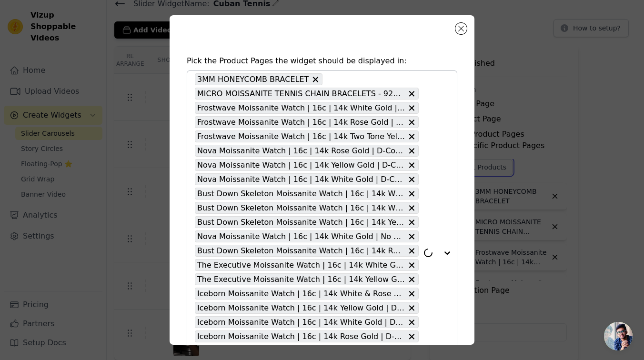
scroll to position [135, 0]
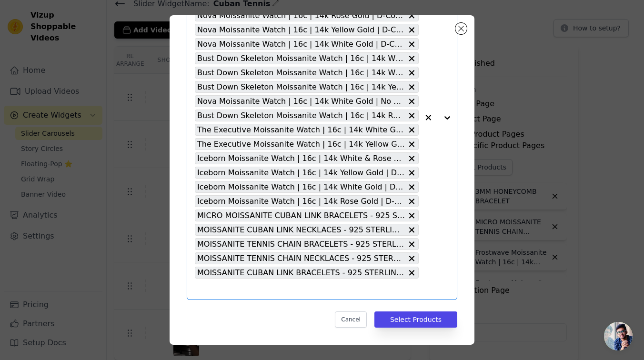
click at [357, 285] on input "text" at bounding box center [307, 288] width 224 height 11
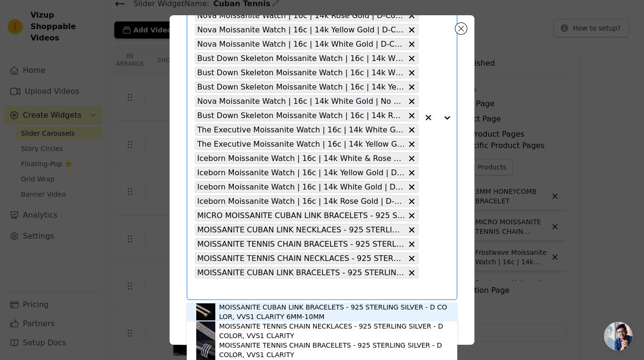
click at [348, 313] on div "MOISSANITE CUBAN LINK BRACELETS - 925 STERLING SILVER - D COLOR, VVS1 CLARITY 6…" at bounding box center [333, 311] width 228 height 19
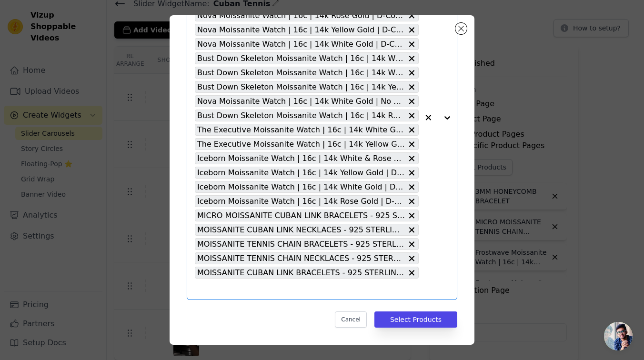
click at [358, 289] on input "text" at bounding box center [307, 288] width 224 height 11
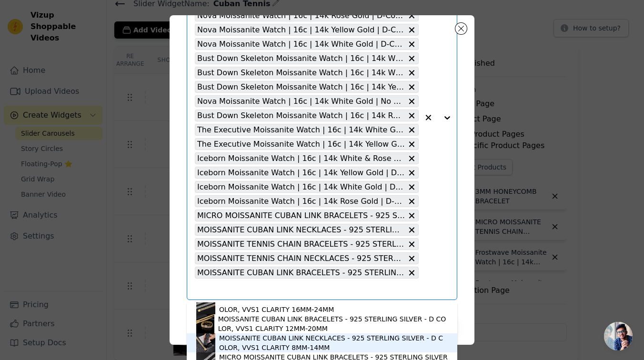
scroll to position [57, 0]
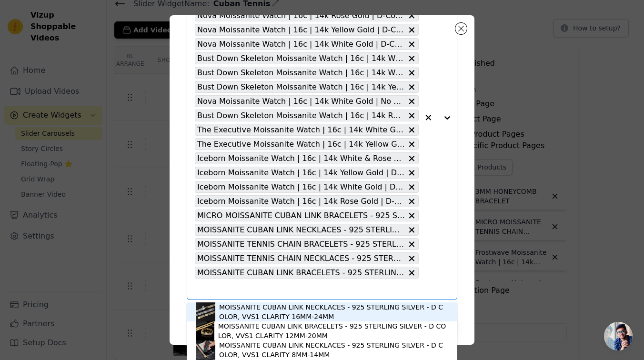
click at [379, 316] on div "MOISSANITE CUBAN LINK NECKLACES - 925 STERLING SILVER - D COLOR, VVS1 CLARITY 1…" at bounding box center [333, 311] width 228 height 19
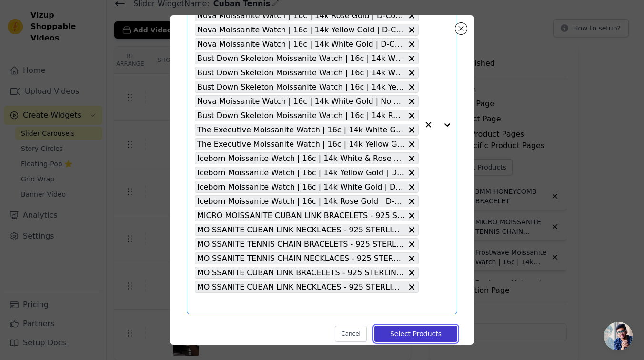
click at [418, 336] on button "Select Products" at bounding box center [415, 334] width 83 height 16
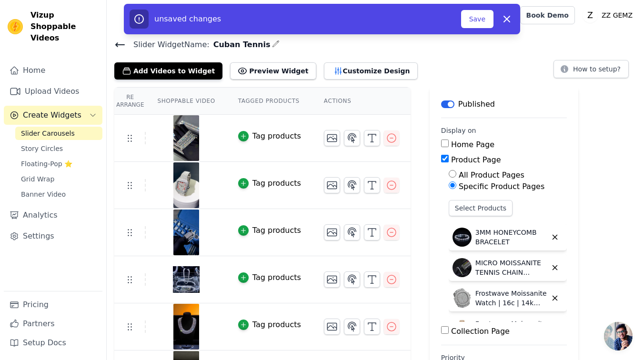
scroll to position [41, 0]
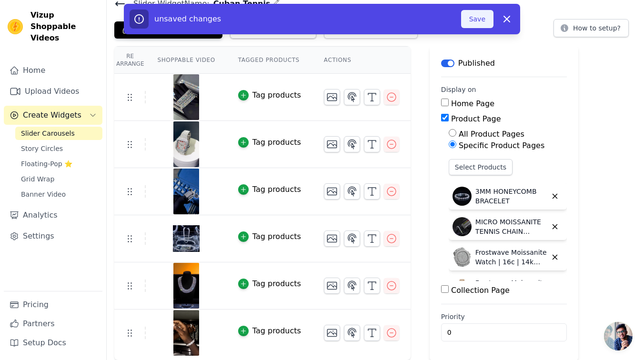
click at [483, 10] on button "Save" at bounding box center [477, 19] width 32 height 18
click at [482, 15] on button "Save" at bounding box center [477, 19] width 32 height 18
click at [472, 35] on div "Add Videos to Widget Preview Widget Customize Design How to setup?" at bounding box center [375, 28] width 522 height 21
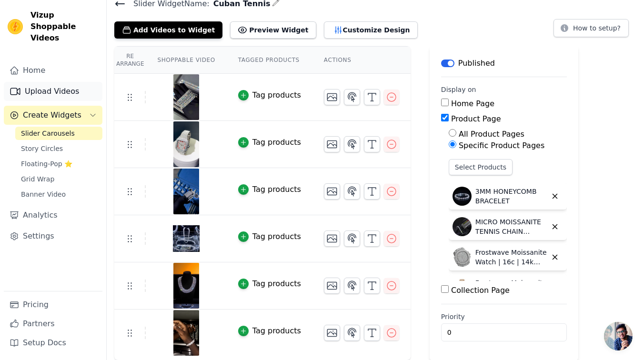
click at [57, 82] on link "Upload Videos" at bounding box center [53, 91] width 99 height 19
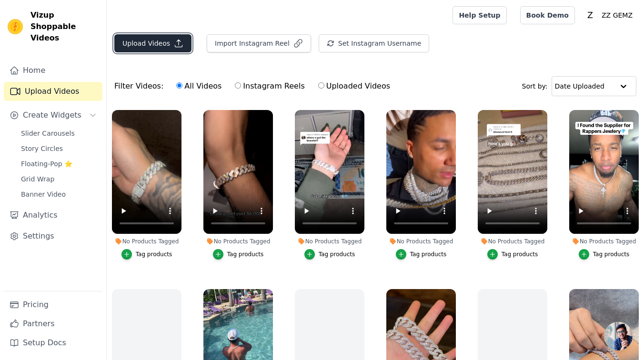
click at [145, 50] on button "Upload Videos" at bounding box center [152, 43] width 77 height 18
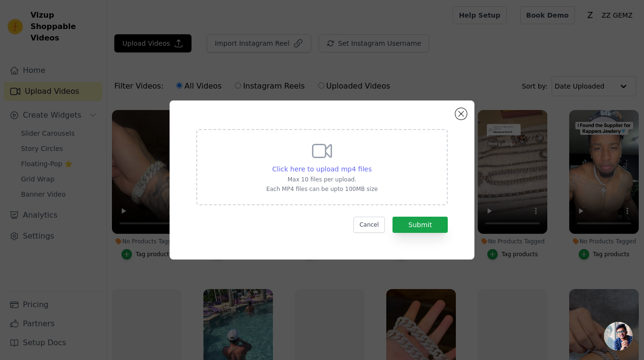
click at [352, 173] on div "Click here to upload mp4 files" at bounding box center [321, 169] width 99 height 10
click at [371, 164] on input "Click here to upload mp4 files Max 10 files per upload. Each MP4 files can be u…" at bounding box center [371, 164] width 0 height 0
type input "C:\fakepath\video_7480951943851019550.mp4"
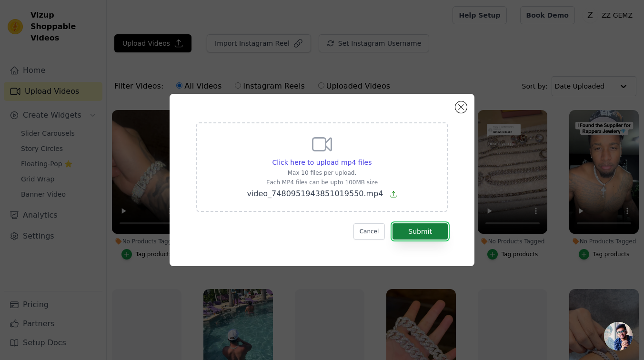
click at [423, 228] on button "Submit" at bounding box center [419, 231] width 55 height 16
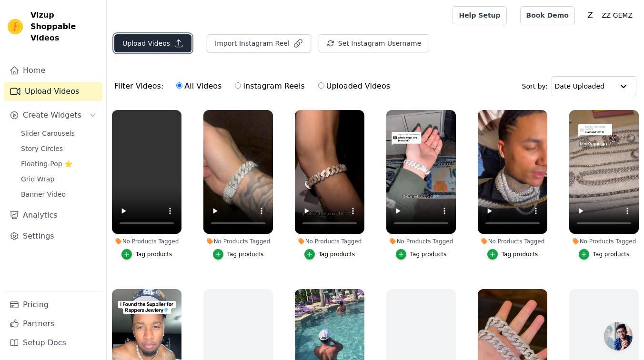
click at [150, 47] on button "Upload Videos" at bounding box center [152, 43] width 77 height 18
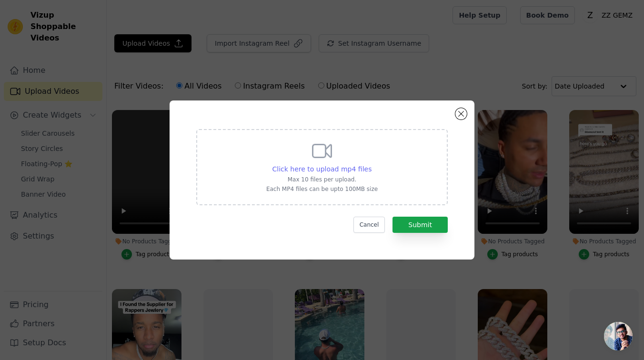
click at [323, 165] on span "Click here to upload mp4 files" at bounding box center [321, 169] width 99 height 8
click at [371, 164] on input "Click here to upload mp4 files Max 10 files per upload. Each MP4 files can be u…" at bounding box center [371, 164] width 0 height 0
type input "C:\fakepath\9f331883ebf9be416c4d5efa115d04f0.mp4"
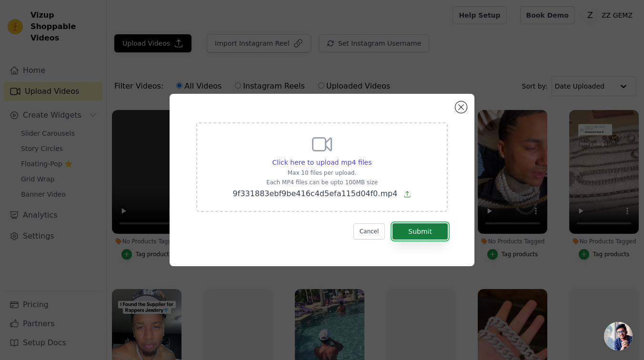
click at [426, 236] on button "Submit" at bounding box center [419, 231] width 55 height 16
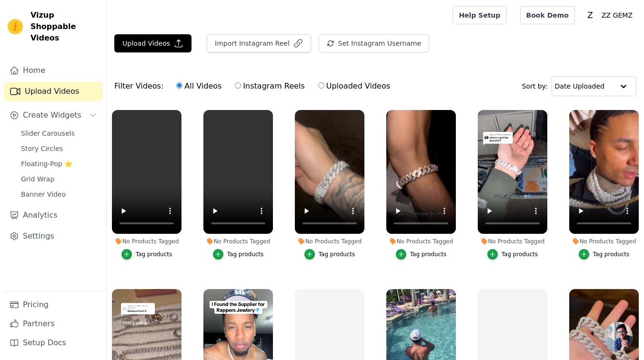
click at [141, 52] on div "Upload Videos Import Instagram Reel Set Instagram Username Import Latest IG Ree…" at bounding box center [375, 47] width 537 height 26
click at [174, 47] on icon "button" at bounding box center [179, 44] width 10 height 10
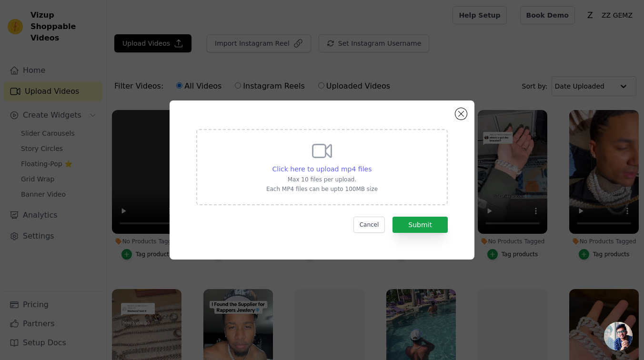
click at [354, 171] on span "Click here to upload mp4 files" at bounding box center [321, 169] width 99 height 8
click at [371, 164] on input "Click here to upload mp4 files Max 10 files per upload. Each MP4 files can be u…" at bounding box center [371, 164] width 0 height 0
type input "C:\fakepath\video_7535130589872131358.mp4"
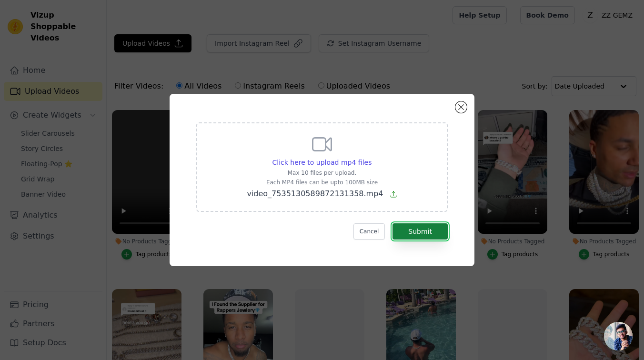
click at [433, 226] on button "Submit" at bounding box center [419, 231] width 55 height 16
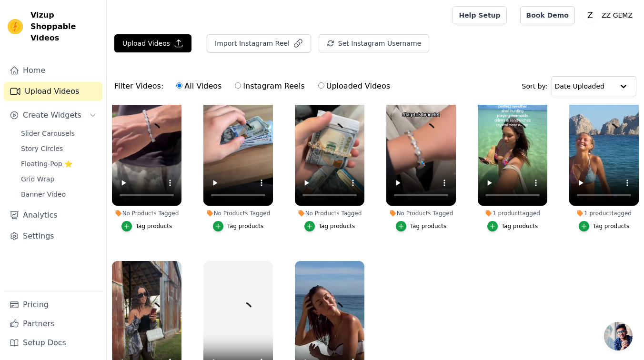
scroll to position [513, 0]
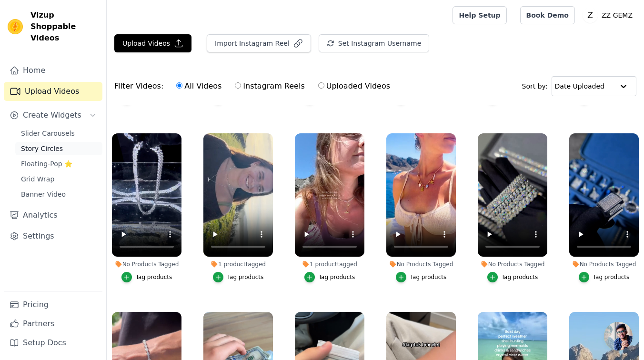
click at [68, 142] on link "Story Circles" at bounding box center [58, 148] width 87 height 13
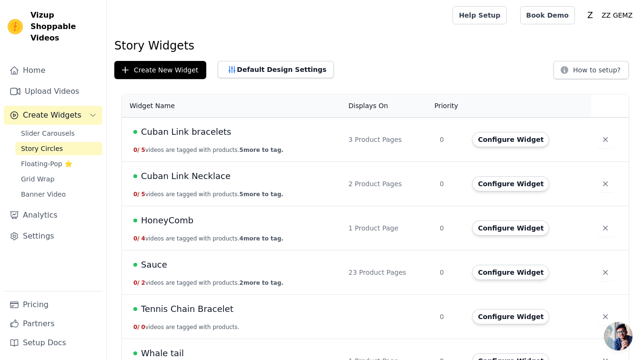
scroll to position [27, 0]
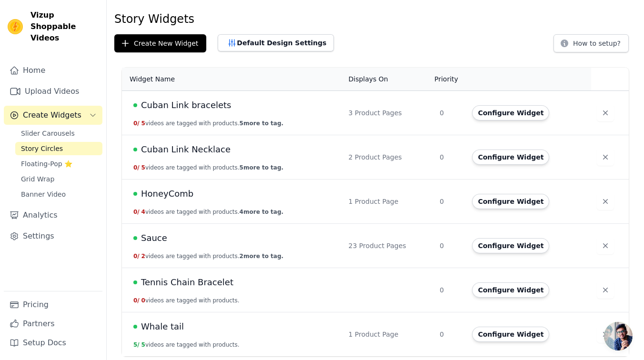
click at [513, 314] on td "Configure Widget" at bounding box center [528, 334] width 124 height 44
click at [514, 294] on button "Configure Widget" at bounding box center [510, 289] width 77 height 15
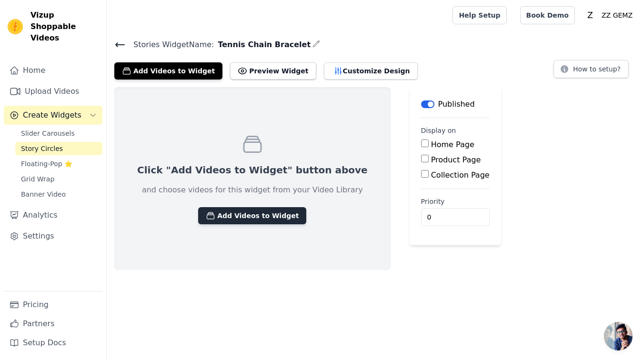
click at [257, 211] on button "Add Videos to Widget" at bounding box center [252, 215] width 108 height 17
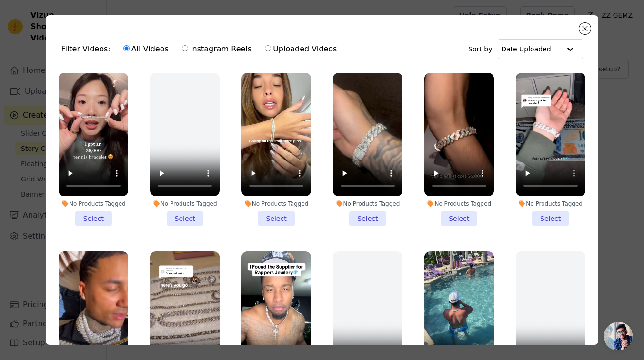
click at [274, 218] on li "No Products Tagged Select" at bounding box center [276, 149] width 70 height 153
click at [0, 0] on input "No Products Tagged Select" at bounding box center [0, 0] width 0 height 0
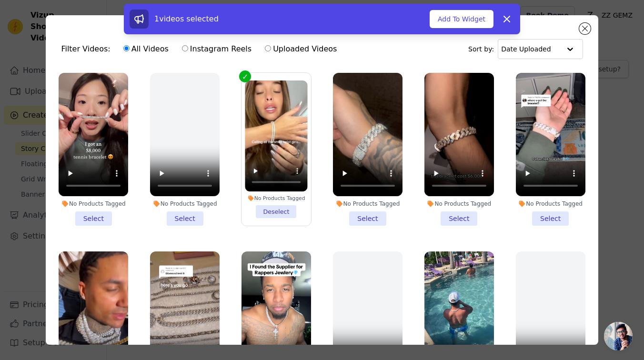
click at [104, 215] on li "No Products Tagged Select" at bounding box center [94, 149] width 70 height 153
click at [0, 0] on input "No Products Tagged Select" at bounding box center [0, 0] width 0 height 0
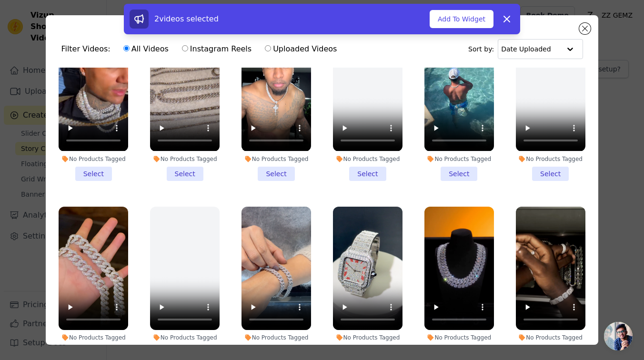
scroll to position [256, 0]
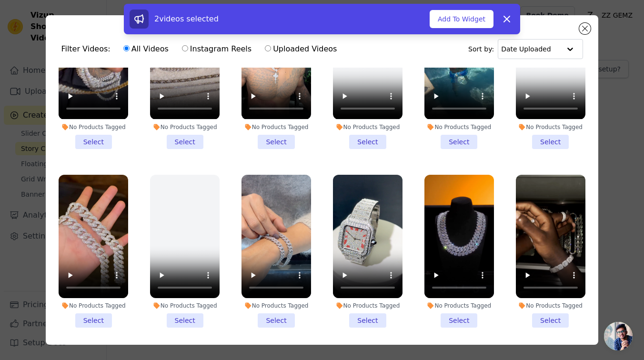
click at [560, 320] on li "No Products Tagged Select" at bounding box center [551, 251] width 70 height 153
click at [0, 0] on input "No Products Tagged Select" at bounding box center [0, 0] width 0 height 0
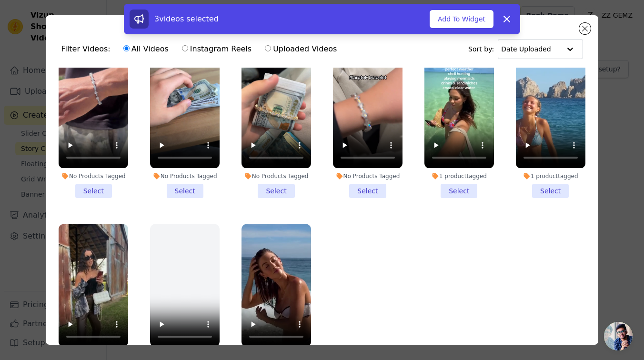
scroll to position [531, 0]
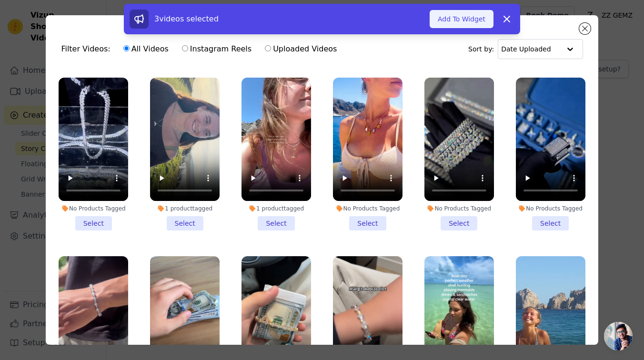
click at [458, 26] on button "Add To Widget" at bounding box center [461, 19] width 64 height 18
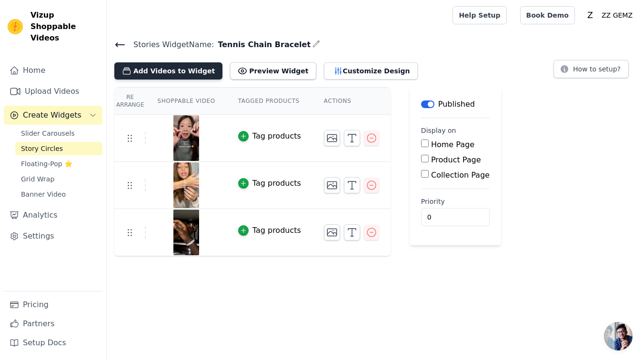
click at [130, 72] on icon "button" at bounding box center [126, 71] width 7 height 7
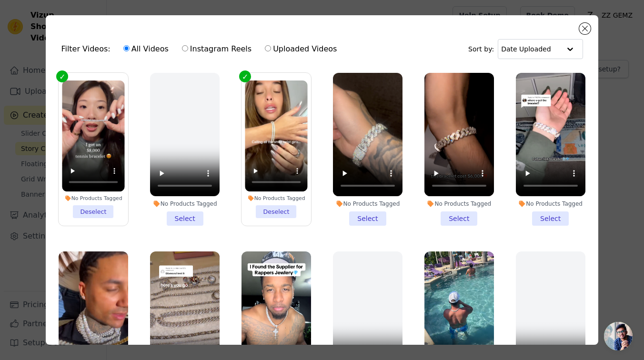
click at [592, 32] on div "Filter Videos: All Videos Instagram Reels Uploaded Videos Sort by: Date Uploade…" at bounding box center [322, 179] width 552 height 329
click at [576, 32] on div "Filter Videos: All Videos Instagram Reels Uploaded Videos Sort by: Date Uploaded" at bounding box center [321, 48] width 536 height 37
click at [581, 30] on button "Close modal" at bounding box center [584, 28] width 11 height 11
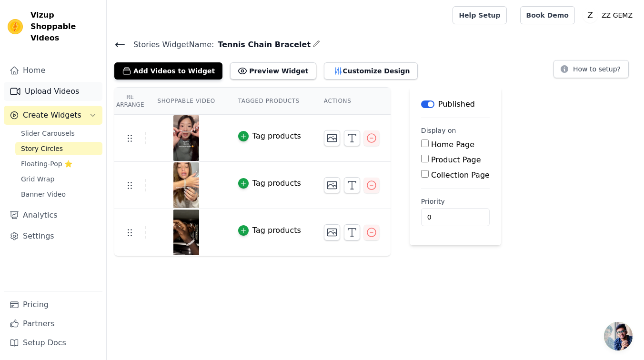
click at [73, 82] on link "Upload Videos" at bounding box center [53, 91] width 99 height 19
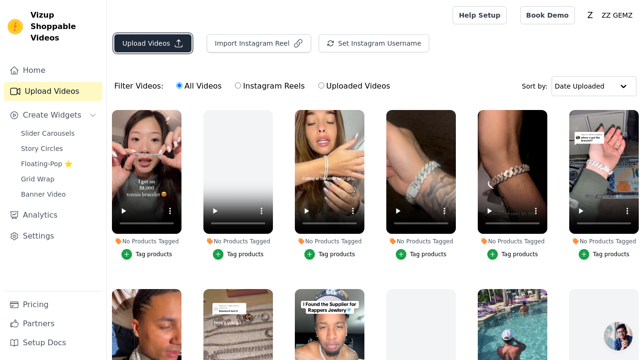
click at [158, 50] on button "Upload Videos" at bounding box center [152, 43] width 77 height 18
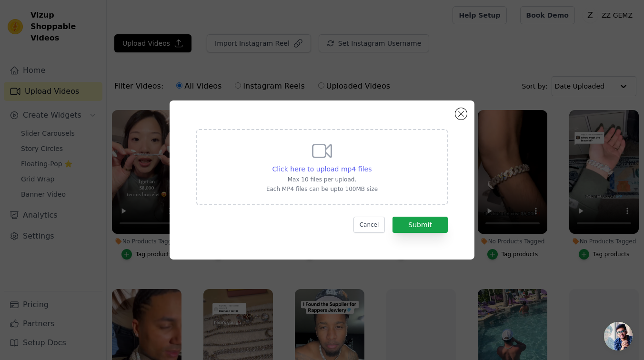
click at [322, 169] on span "Click here to upload mp4 files" at bounding box center [321, 169] width 99 height 8
click at [371, 164] on input "Click here to upload mp4 files Max 10 files per upload. Each MP4 files can be u…" at bounding box center [371, 164] width 0 height 0
type input "C:\fakepath\4743155888979501518-a.mp4"
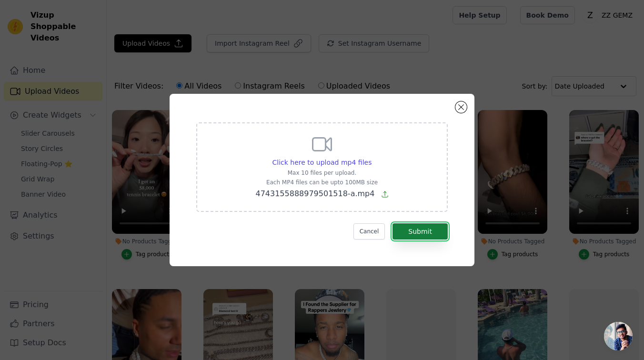
click at [434, 237] on button "Submit" at bounding box center [419, 231] width 55 height 16
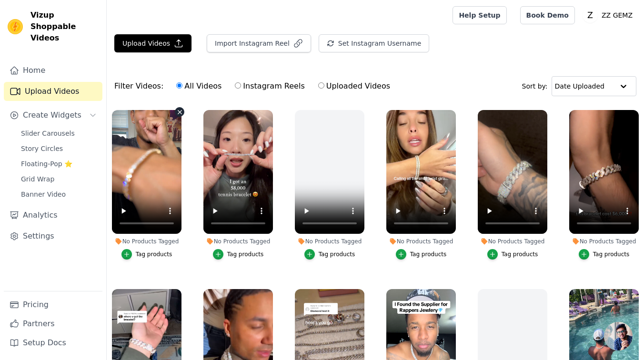
scroll to position [68, 0]
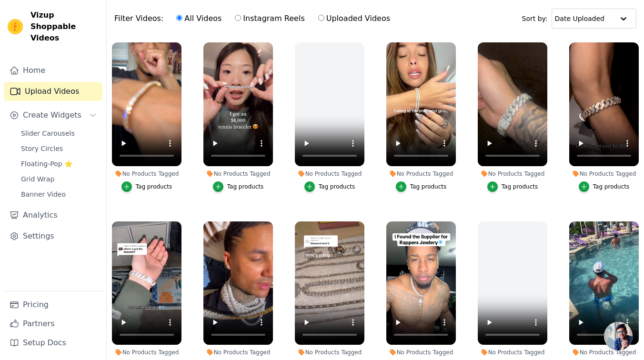
click at [160, 191] on button "Tag products" at bounding box center [146, 186] width 51 height 10
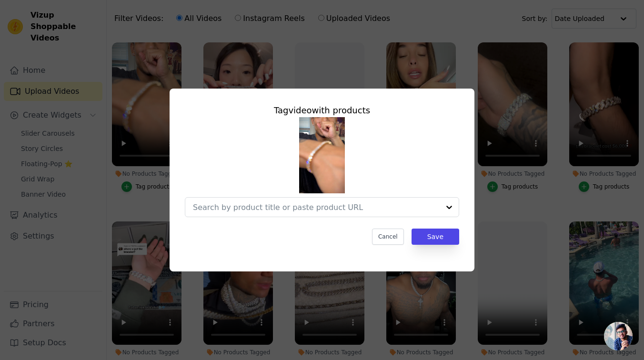
scroll to position [0, 0]
click at [388, 241] on button "Cancel" at bounding box center [388, 236] width 32 height 16
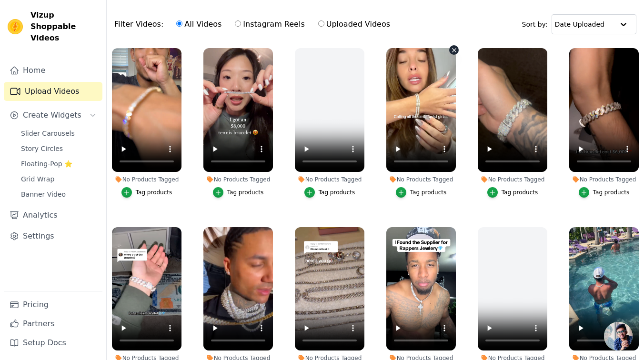
scroll to position [10, 0]
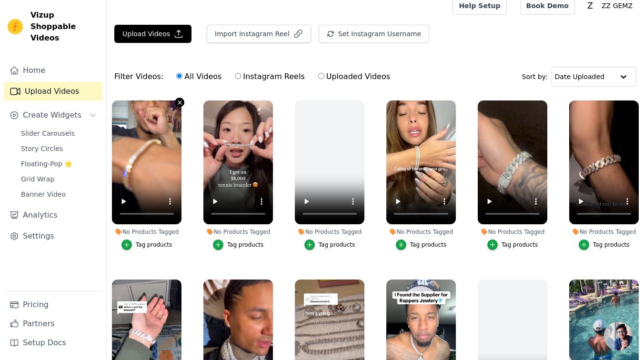
click at [179, 102] on icon "button" at bounding box center [180, 102] width 4 height 4
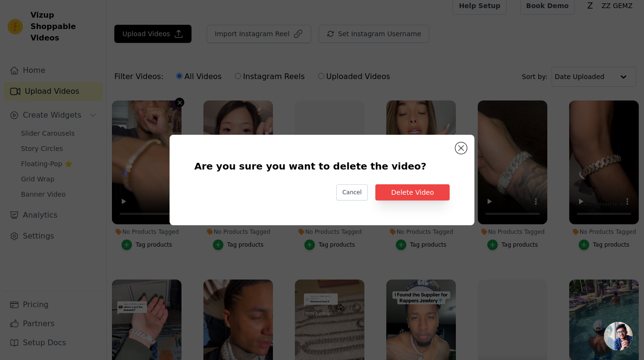
scroll to position [0, 0]
click at [395, 194] on button "Delete Video" at bounding box center [412, 192] width 74 height 16
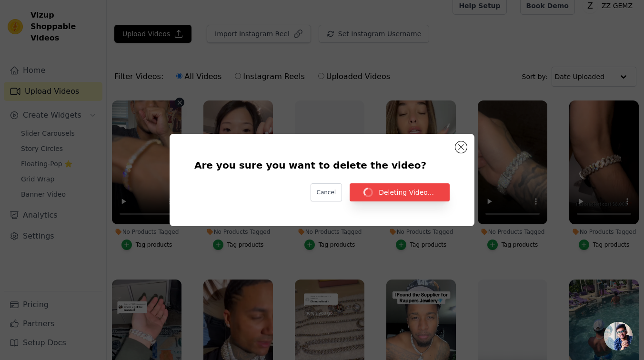
scroll to position [10, 0]
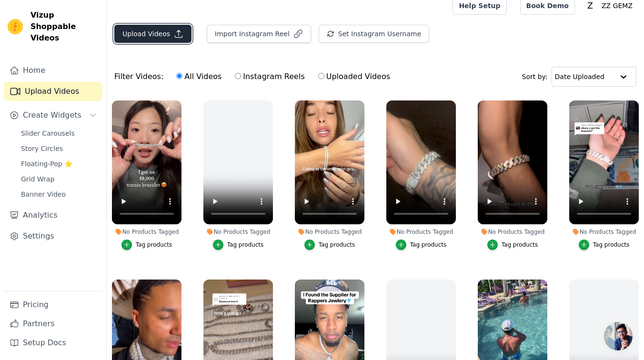
click at [149, 37] on button "Upload Videos" at bounding box center [152, 34] width 77 height 18
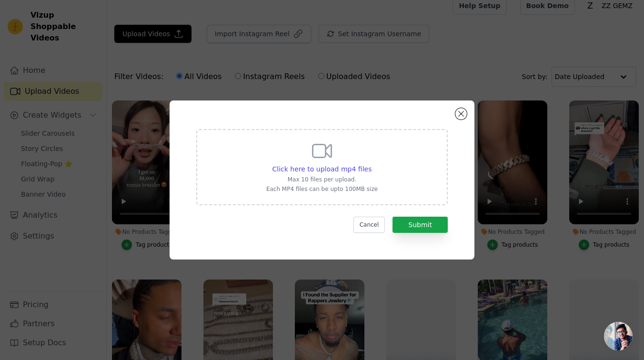
click at [335, 174] on div "Click here to upload mp4 files Max 10 files per upload. Each MP4 files can be u…" at bounding box center [321, 165] width 111 height 53
click at [371, 164] on input "Click here to upload mp4 files Max 10 files per upload. Each MP4 files can be u…" at bounding box center [371, 164] width 0 height 0
click at [352, 169] on span "Click here to upload mp4 files" at bounding box center [321, 169] width 99 height 8
click at [371, 164] on input "Click here to upload mp4 files Max 10 files per upload. Each MP4 files can be u…" at bounding box center [371, 164] width 0 height 0
type input "C:\fakepath\0827175116940734520-a.mp4"
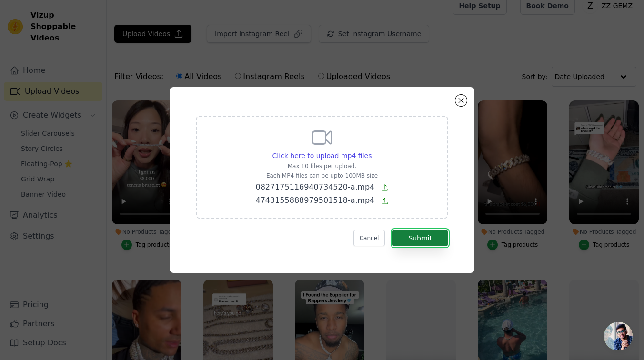
click at [430, 241] on button "Submit" at bounding box center [419, 238] width 55 height 16
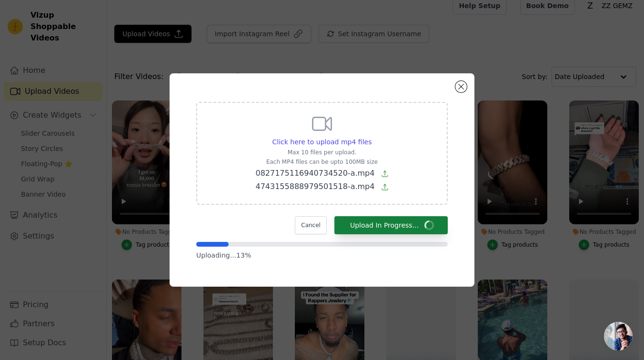
scroll to position [10, 0]
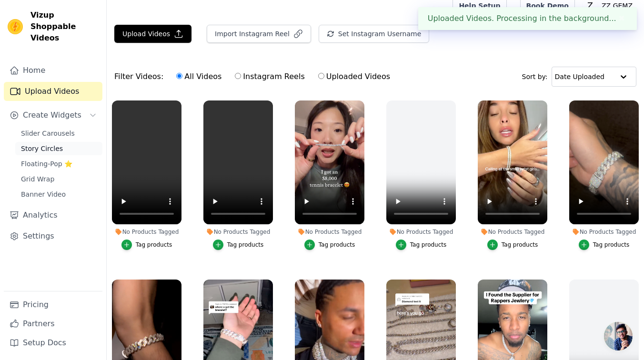
click at [60, 142] on link "Story Circles" at bounding box center [58, 148] width 87 height 13
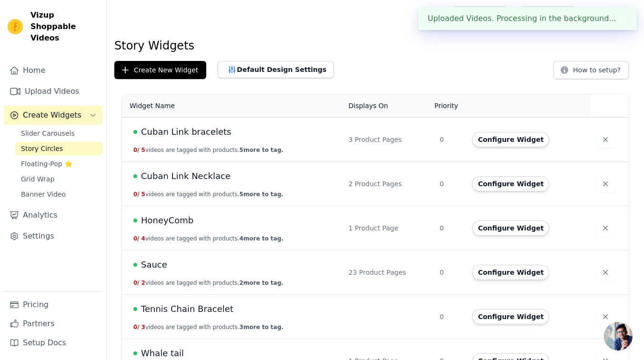
scroll to position [27, 0]
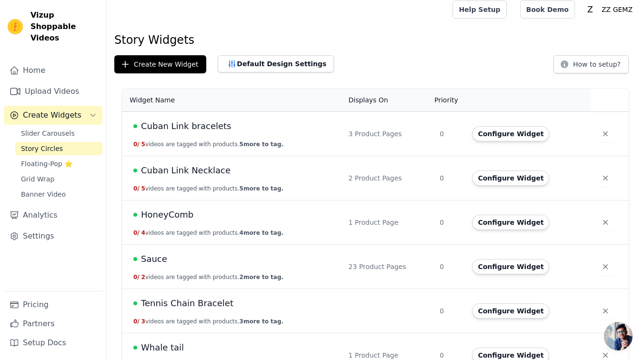
scroll to position [27, 0]
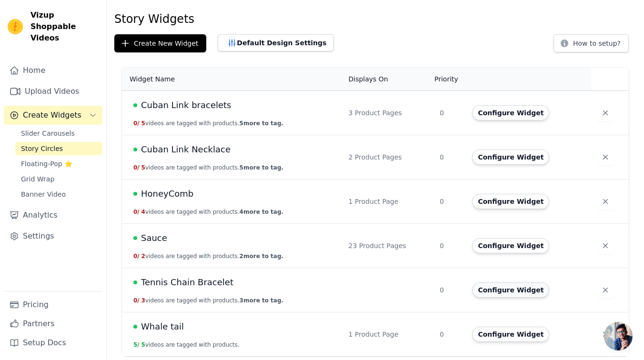
click at [516, 293] on button "Configure Widget" at bounding box center [510, 289] width 77 height 15
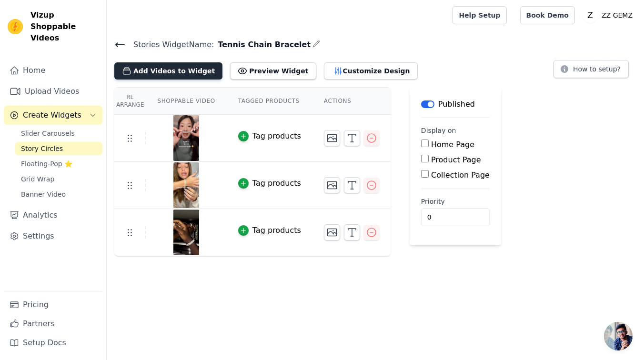
click at [138, 74] on button "Add Videos to Widget" at bounding box center [168, 70] width 108 height 17
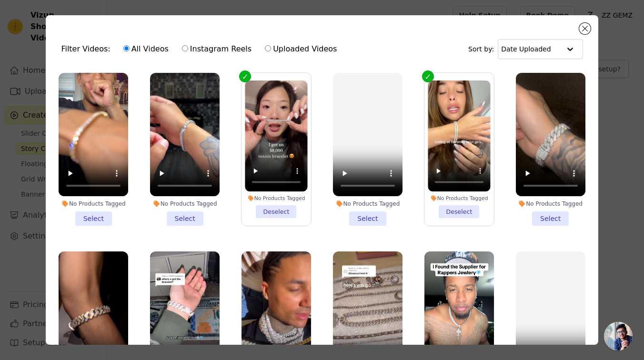
click at [184, 215] on li "No Products Tagged Select" at bounding box center [185, 149] width 70 height 153
click at [0, 0] on input "No Products Tagged Select" at bounding box center [0, 0] width 0 height 0
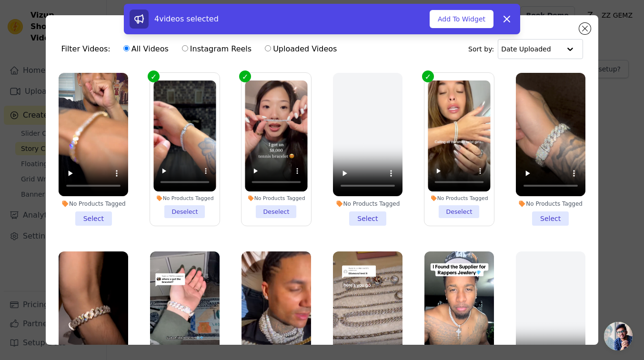
click at [107, 217] on li "No Products Tagged Select" at bounding box center [94, 149] width 70 height 153
click at [0, 0] on input "No Products Tagged Select" at bounding box center [0, 0] width 0 height 0
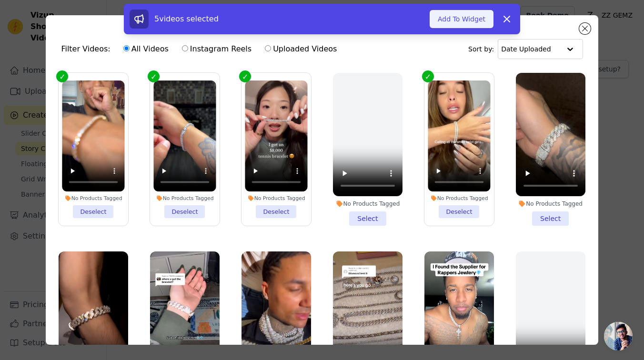
click at [463, 20] on button "Add To Widget" at bounding box center [461, 19] width 64 height 18
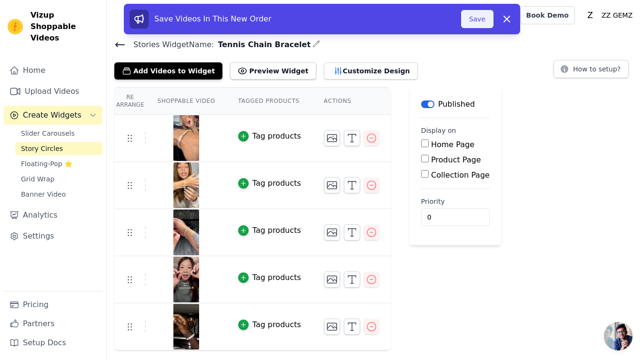
click at [477, 20] on button "Save" at bounding box center [477, 19] width 32 height 18
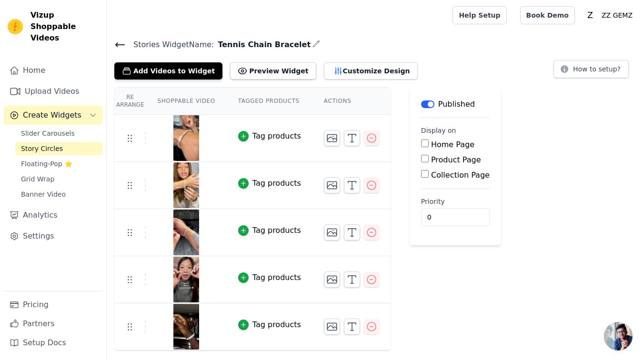
click at [460, 161] on label "Product Page" at bounding box center [456, 159] width 50 height 9
click at [428, 161] on input "Product Page" at bounding box center [425, 159] width 8 height 8
checkbox input "true"
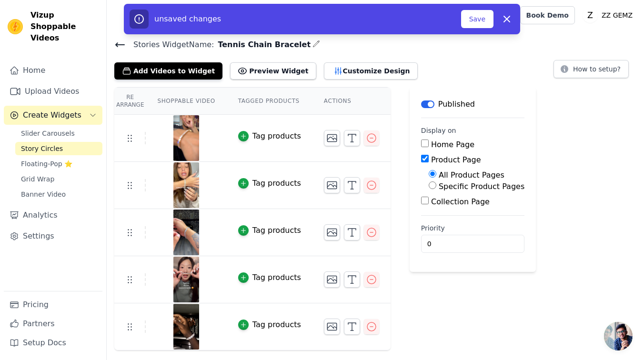
click at [469, 183] on label "Specific Product Pages" at bounding box center [481, 186] width 86 height 9
click at [436, 183] on input "Specific Product Pages" at bounding box center [432, 185] width 8 height 8
radio input "true"
click at [454, 210] on button "Select Products" at bounding box center [460, 208] width 64 height 16
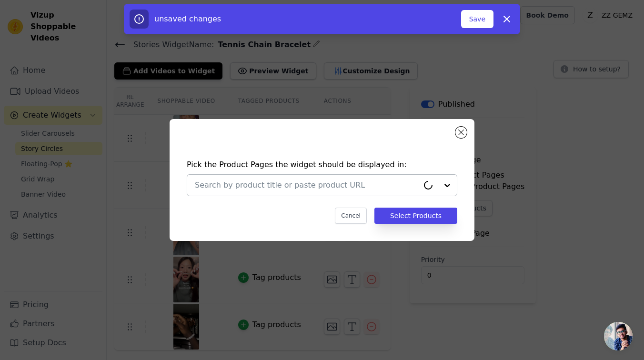
click at [322, 189] on input "text" at bounding box center [307, 184] width 224 height 11
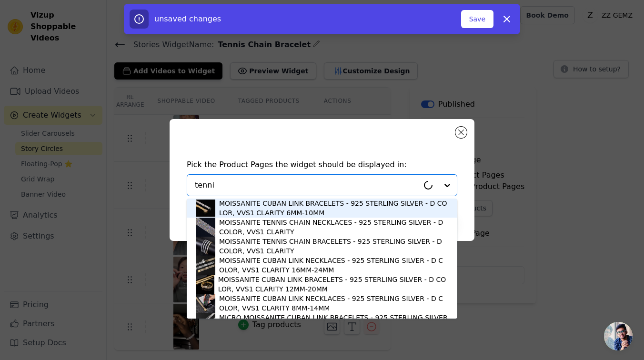
type input "tennis"
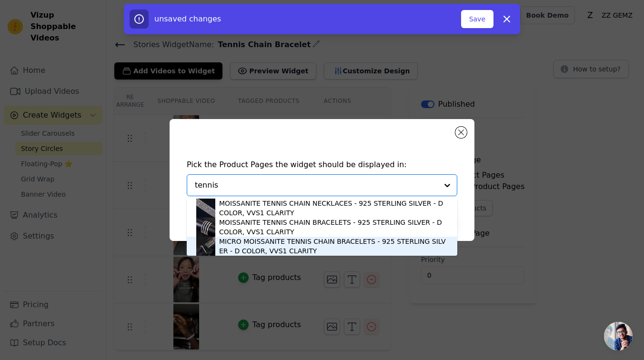
click at [326, 249] on div "MICRO MOISSANITE TENNIS CHAIN BRACELETS - 925 STERLING SILVER - D COLOR, VVS1 C…" at bounding box center [333, 246] width 228 height 19
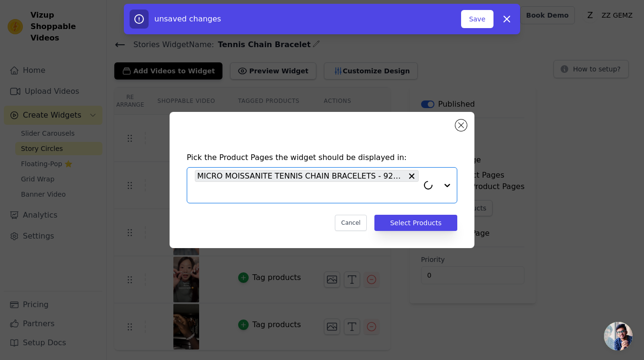
click at [335, 198] on div "MICRO MOISSANITE TENNIS CHAIN BRACELETS - 925 STERLING SILVER - D COLOR, VVS1 C…" at bounding box center [307, 185] width 224 height 35
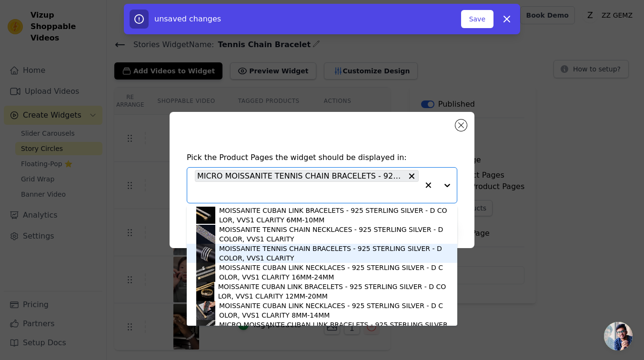
click at [327, 256] on div "MOISSANITE TENNIS CHAIN BRACELETS - 925 STERLING SILVER - D COLOR, VVS1 CLARITY" at bounding box center [333, 253] width 228 height 19
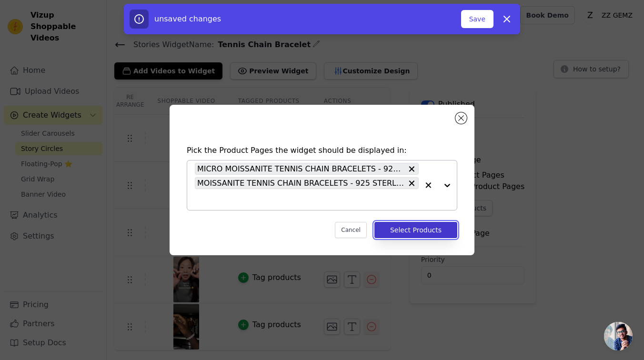
click at [418, 232] on button "Select Products" at bounding box center [415, 230] width 83 height 16
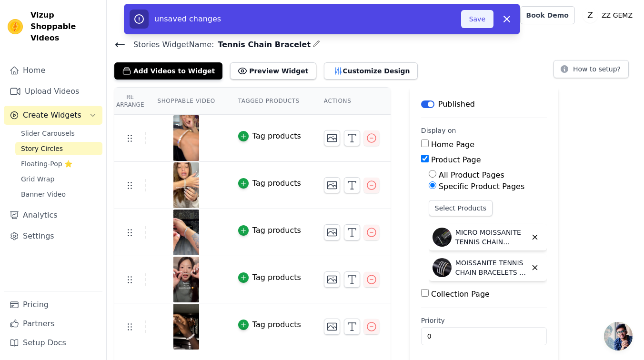
click at [468, 21] on button "Save" at bounding box center [477, 19] width 32 height 18
click at [478, 19] on button "Save" at bounding box center [477, 19] width 32 height 18
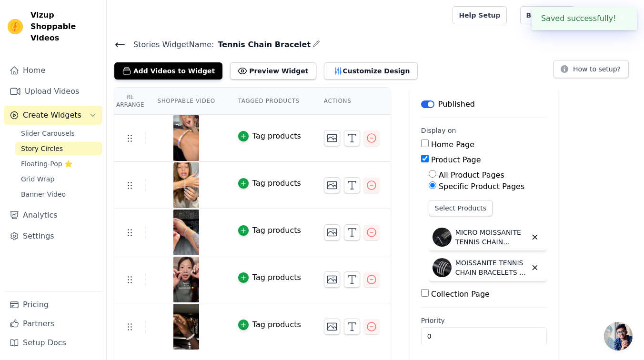
click at [120, 40] on icon at bounding box center [119, 44] width 11 height 11
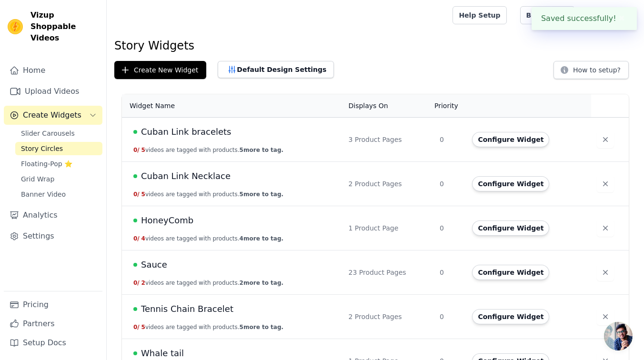
click at [149, 80] on div "Story Widgets Create New Widget Default Design Settings How to setup? Widget Na…" at bounding box center [375, 212] width 537 height 348
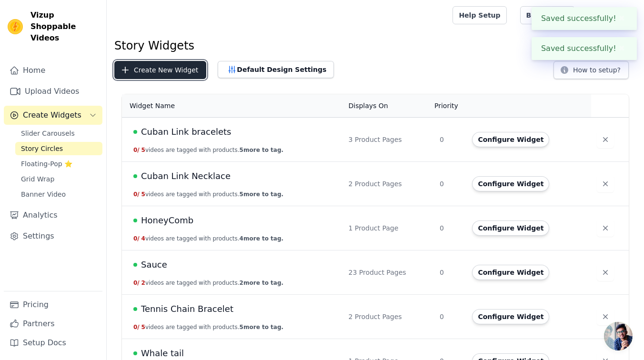
click at [155, 70] on button "Create New Widget" at bounding box center [160, 70] width 92 height 18
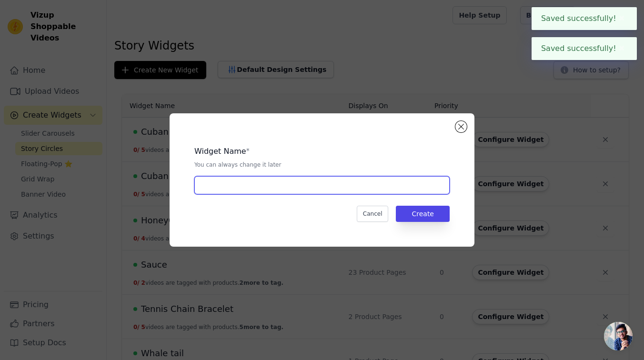
click at [272, 179] on input "text" at bounding box center [321, 185] width 255 height 18
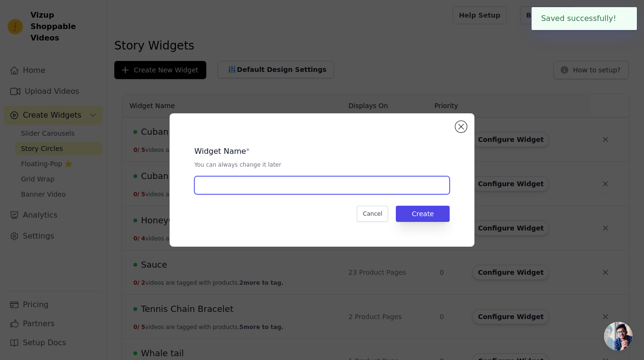
type input "Y"
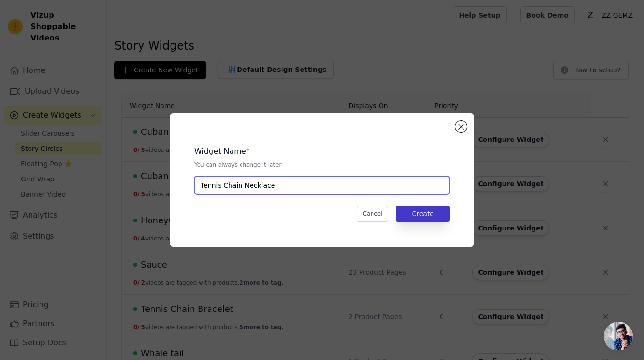
type input "Tennis Chain Necklace"
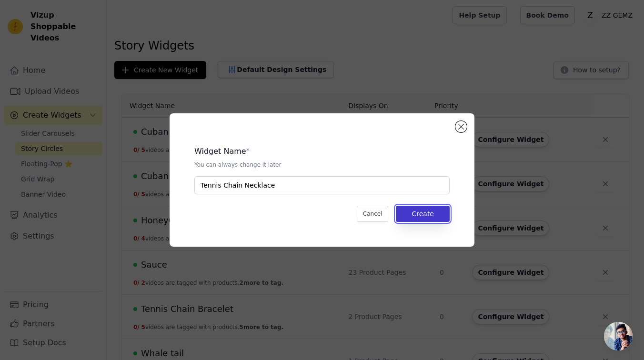
click at [437, 213] on button "Create" at bounding box center [423, 214] width 54 height 16
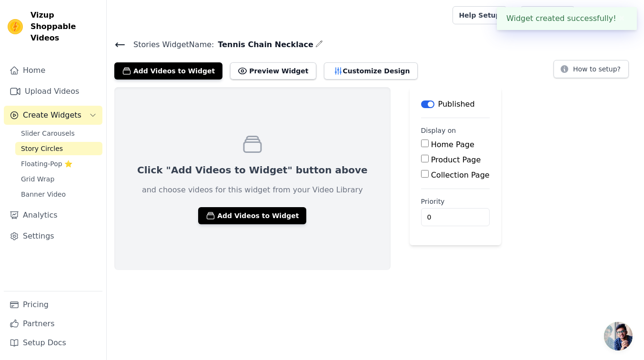
click at [434, 160] on label "Product Page" at bounding box center [456, 159] width 50 height 9
click at [428, 160] on input "Product Page" at bounding box center [425, 159] width 8 height 8
checkbox input "true"
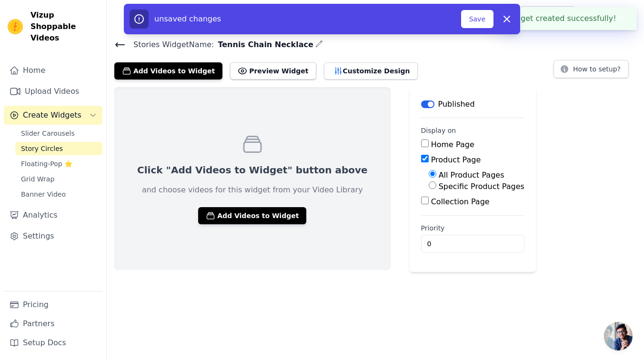
click at [438, 187] on label "Specific Product Pages" at bounding box center [481, 186] width 86 height 9
click at [436, 187] on input "Specific Product Pages" at bounding box center [432, 185] width 8 height 8
radio input "true"
click at [428, 209] on button "Select Products" at bounding box center [460, 208] width 64 height 16
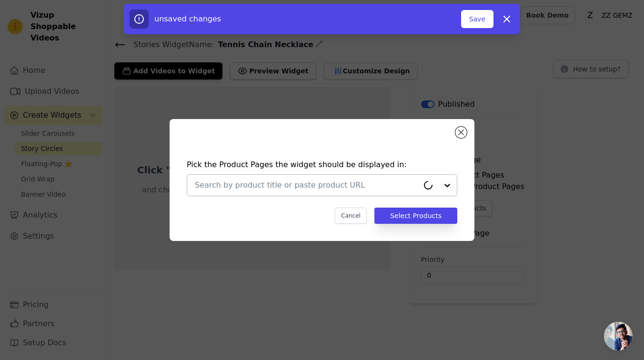
click at [356, 185] on input "text" at bounding box center [307, 184] width 224 height 11
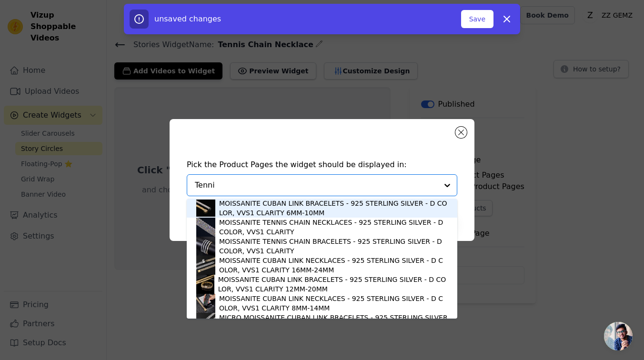
type input "Tennis"
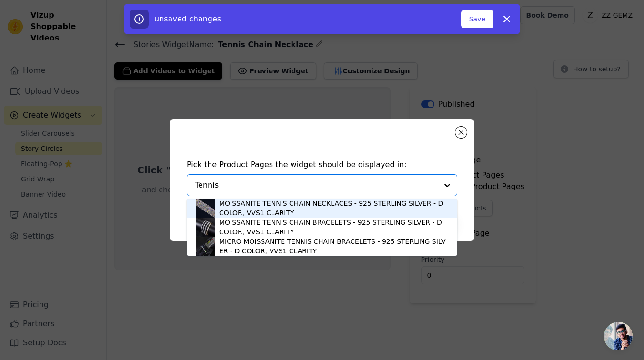
click at [319, 207] on div "MOISSANITE TENNIS CHAIN NECKLACES - 925 STERLING SILVER - D COLOR, VVS1 CLARITY" at bounding box center [333, 208] width 228 height 19
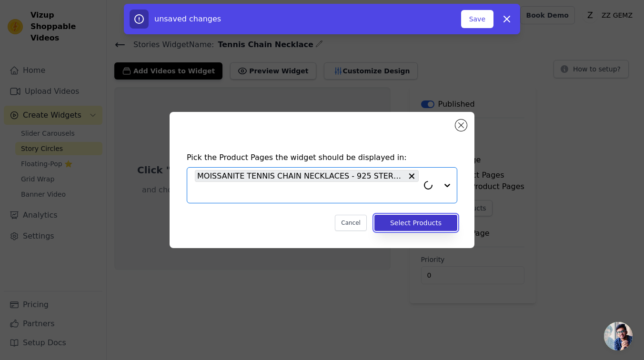
click at [418, 229] on button "Select Products" at bounding box center [415, 223] width 83 height 16
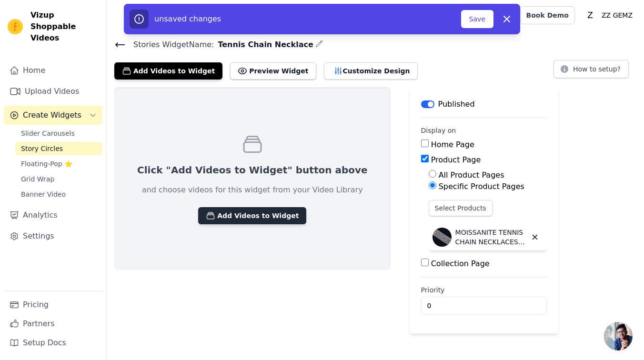
click at [238, 218] on button "Add Videos to Widget" at bounding box center [252, 215] width 108 height 17
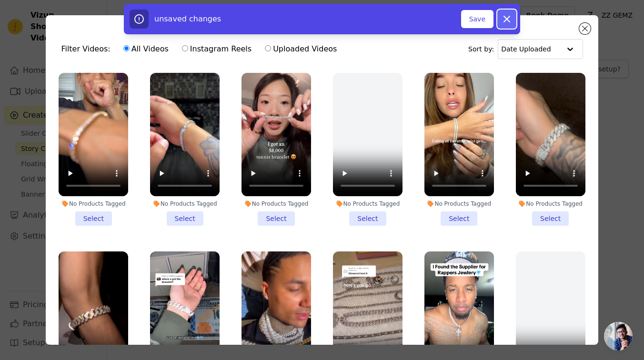
click at [509, 19] on icon "button" at bounding box center [506, 18] width 11 height 11
checkbox input "false"
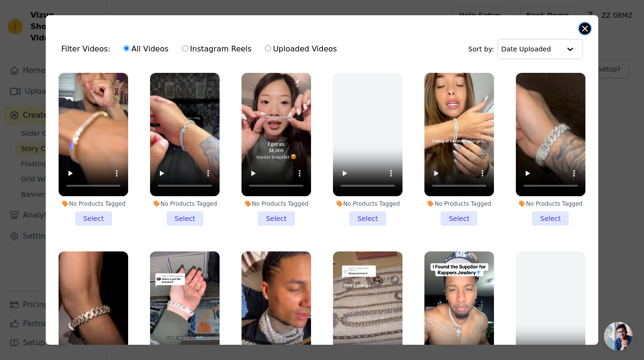
click at [587, 25] on button "Close modal" at bounding box center [584, 28] width 11 height 11
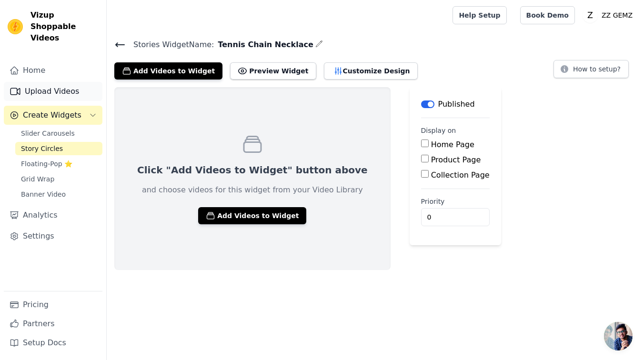
click at [57, 82] on link "Upload Videos" at bounding box center [53, 91] width 99 height 19
